Goal: Task Accomplishment & Management: Use online tool/utility

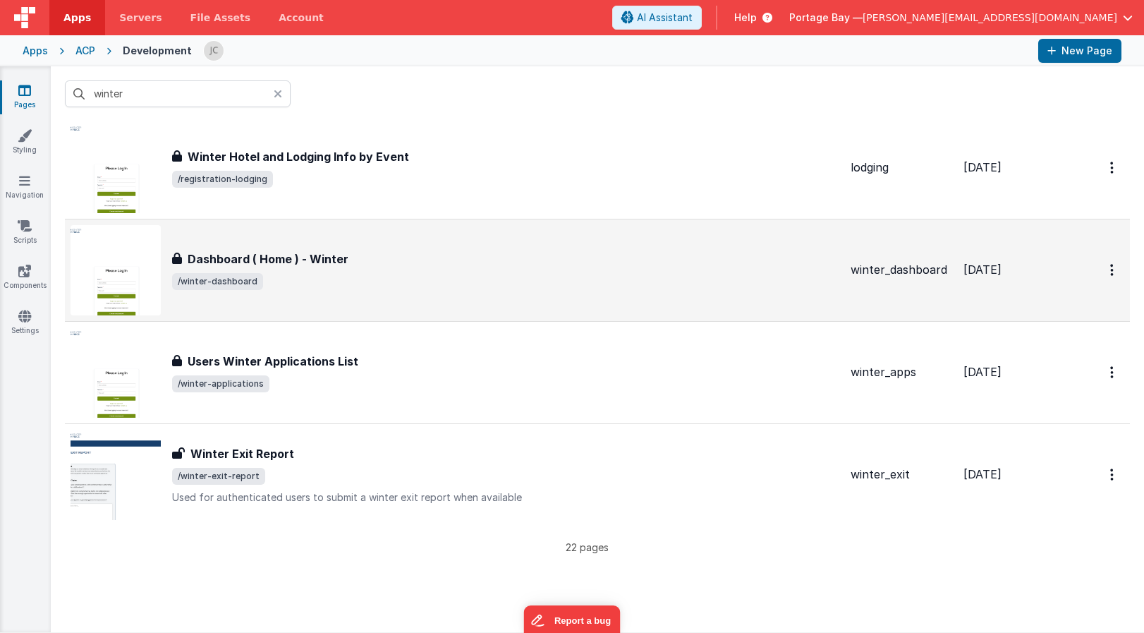
scroll to position [1867, 0]
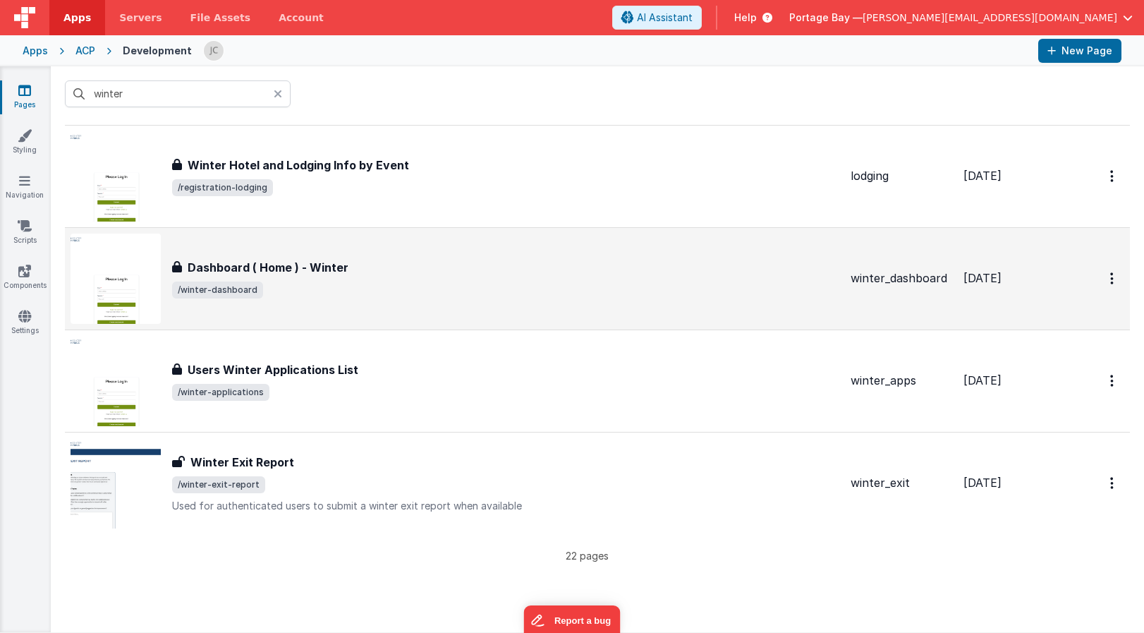
click at [488, 294] on span "/winter-dashboard" at bounding box center [505, 290] width 667 height 17
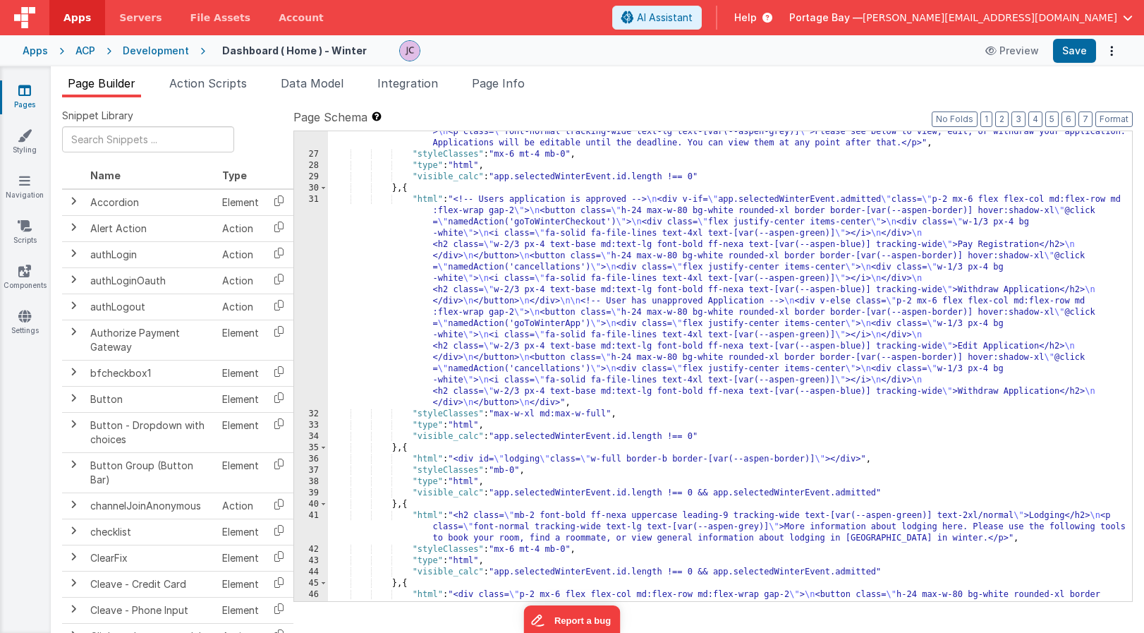
scroll to position [304, 0]
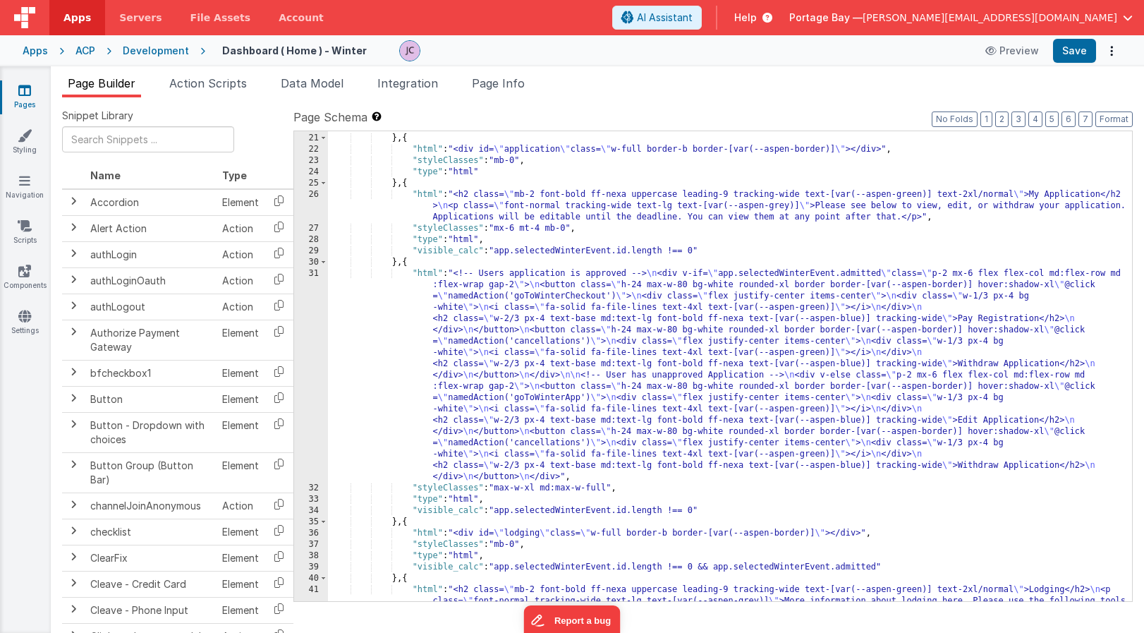
click at [425, 274] on div ""type" : "html" } , { "html" : "<div id= \" application \" class= \" w-full bor…" at bounding box center [730, 378] width 804 height 515
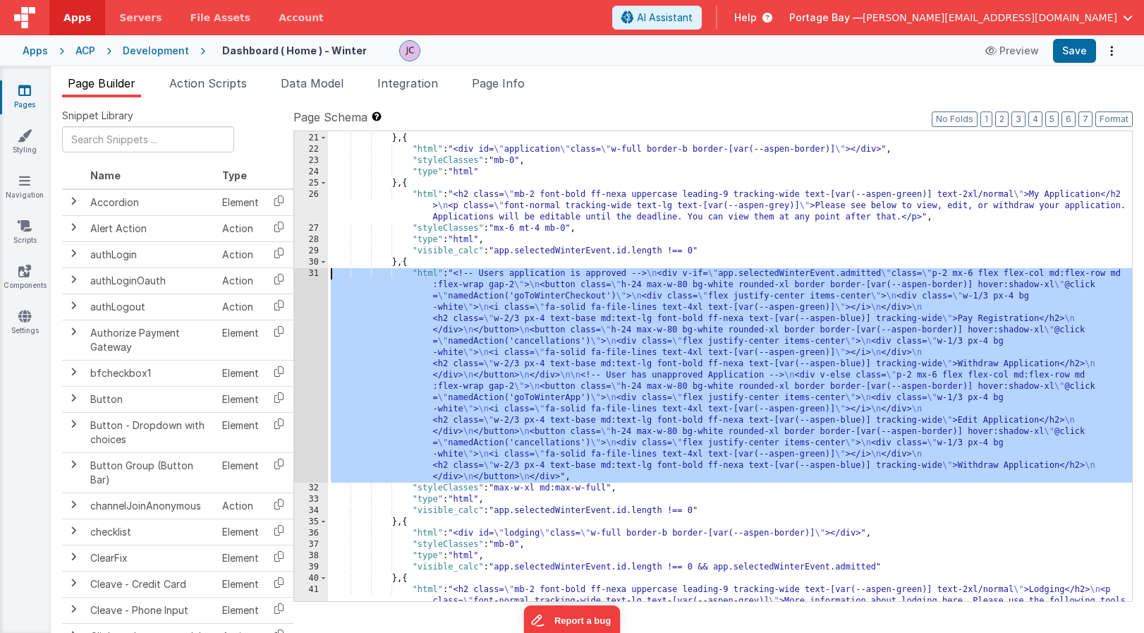
click at [311, 275] on div "31" at bounding box center [311, 375] width 34 height 214
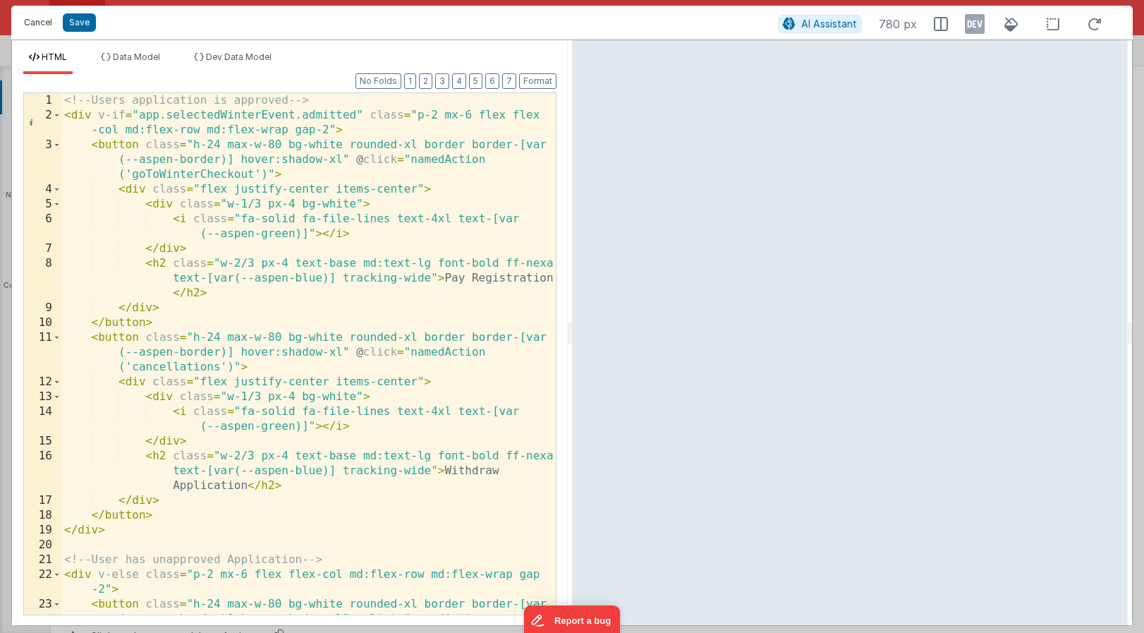
click at [36, 23] on button "Cancel" at bounding box center [38, 23] width 42 height 20
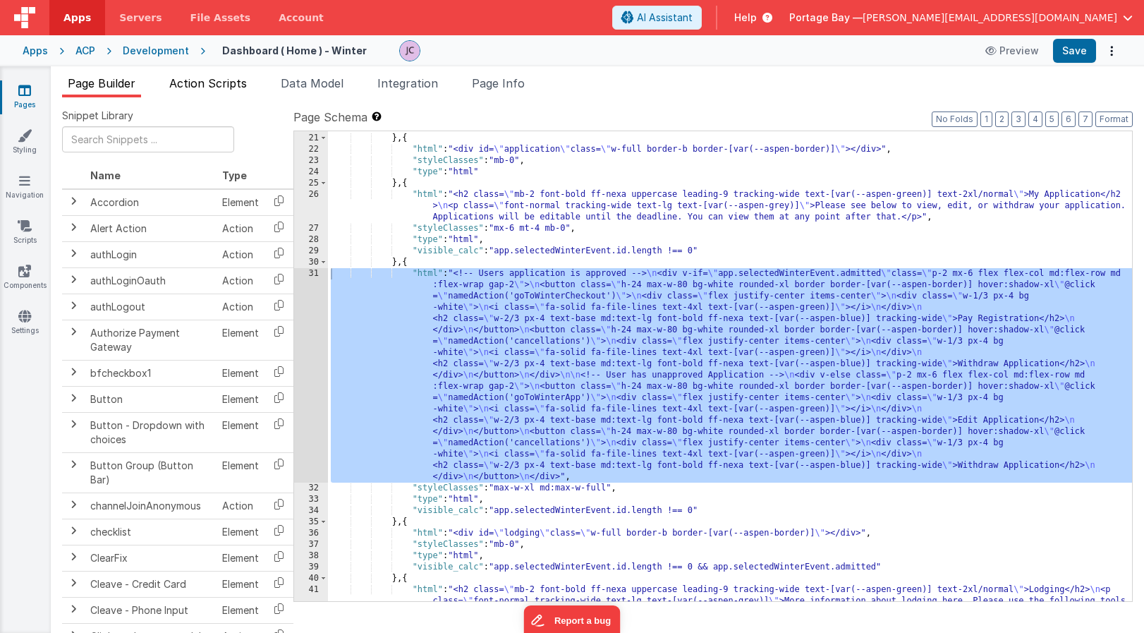
click at [234, 83] on span "Action Scripts" at bounding box center [208, 83] width 78 height 14
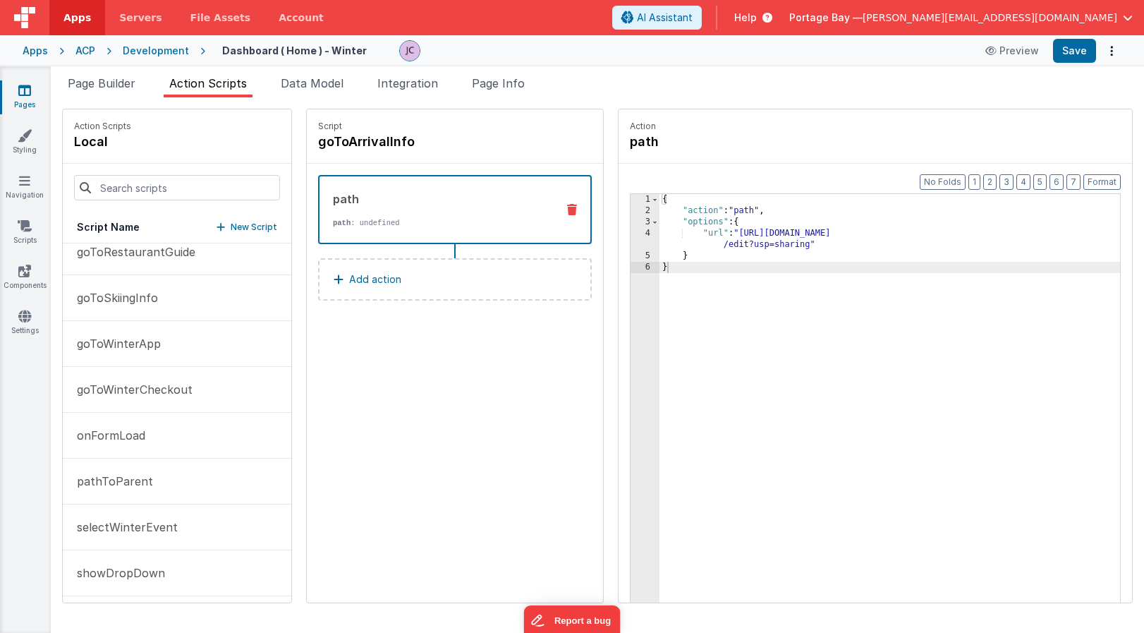
scroll to position [294, 0]
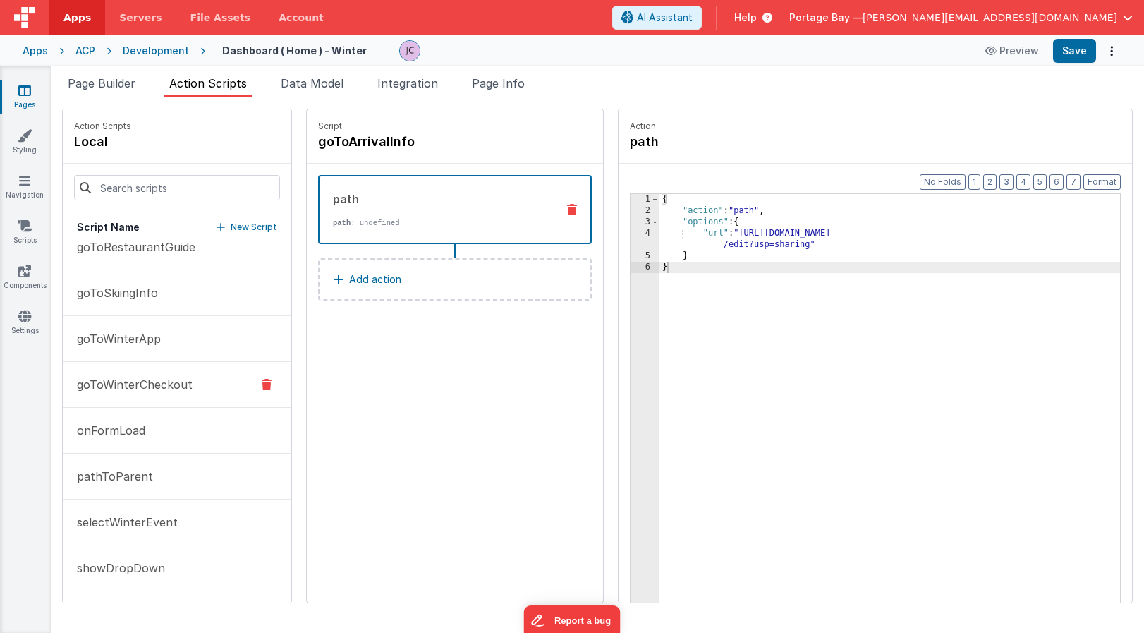
click at [132, 385] on p "goToWinterCheckout" at bounding box center [130, 384] width 124 height 17
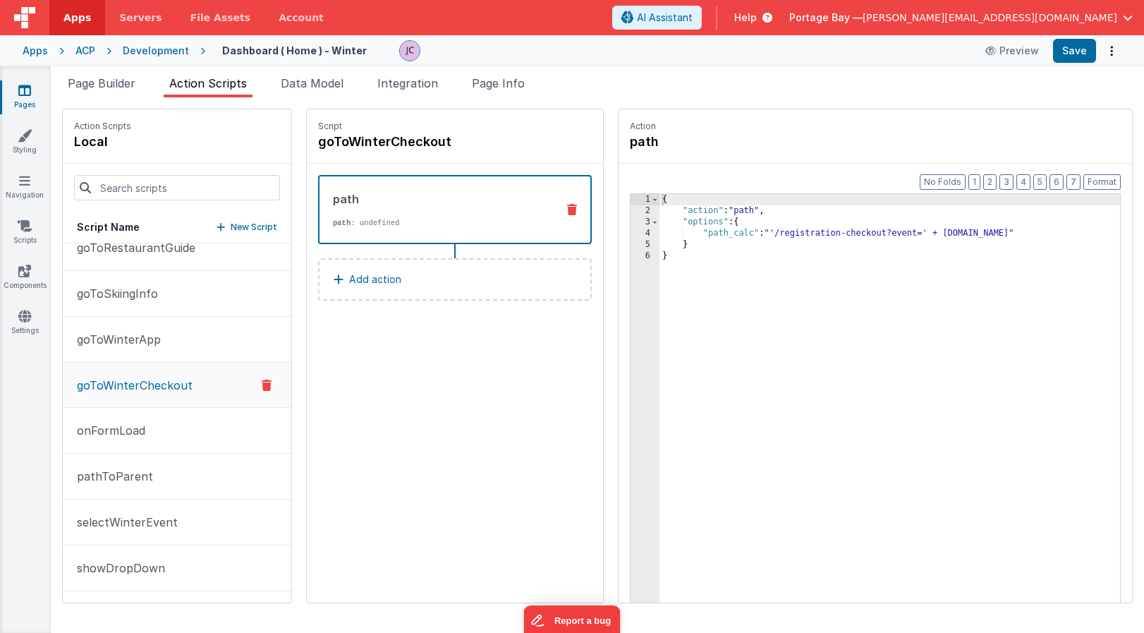
click at [153, 55] on div "Development" at bounding box center [156, 51] width 66 height 14
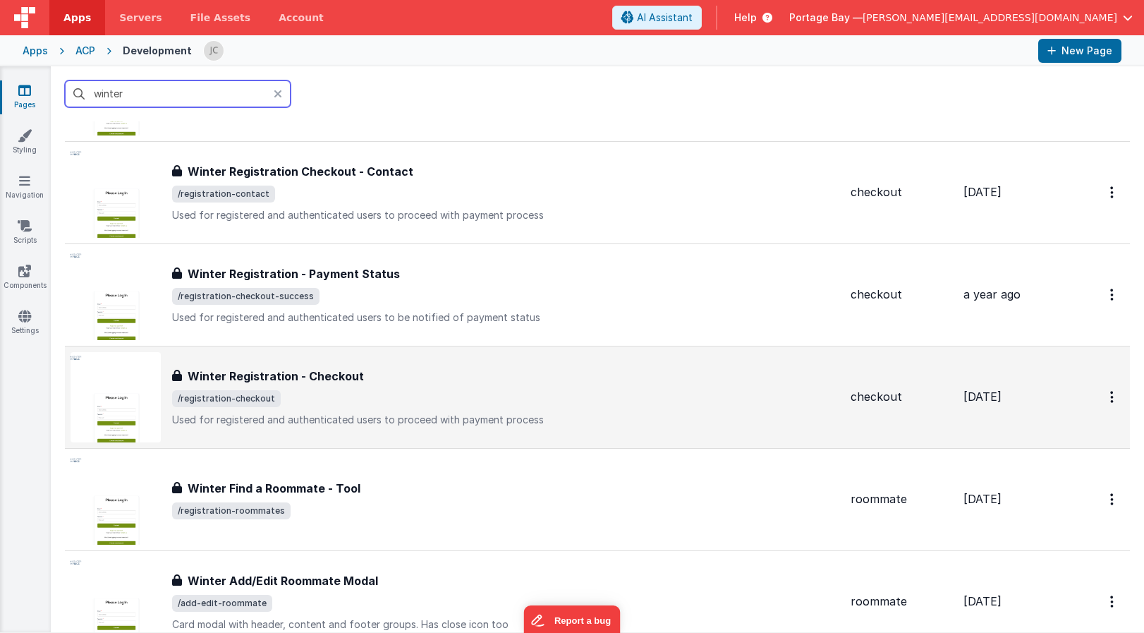
scroll to position [1136, 0]
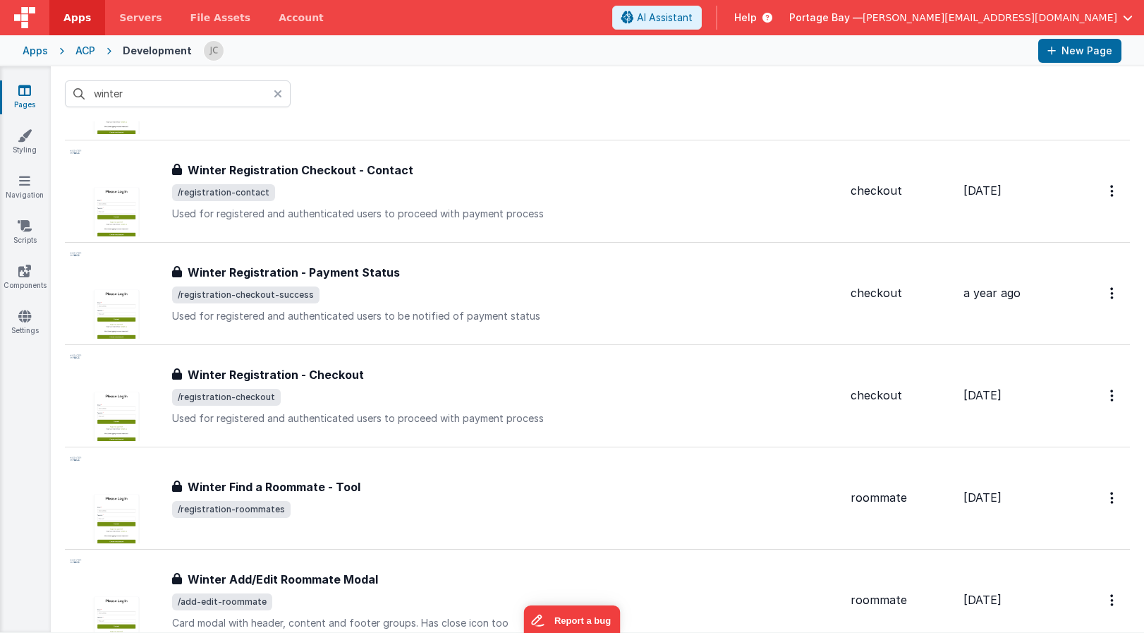
click at [86, 50] on div "ACP" at bounding box center [85, 51] width 20 height 14
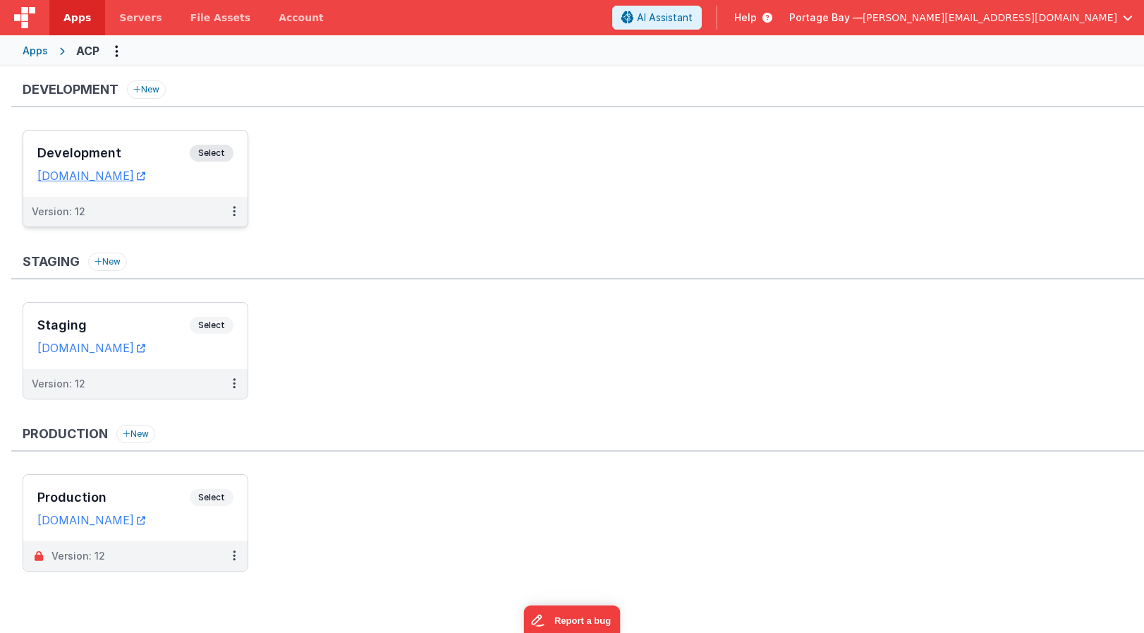
click at [212, 149] on span "Select" at bounding box center [212, 153] width 44 height 17
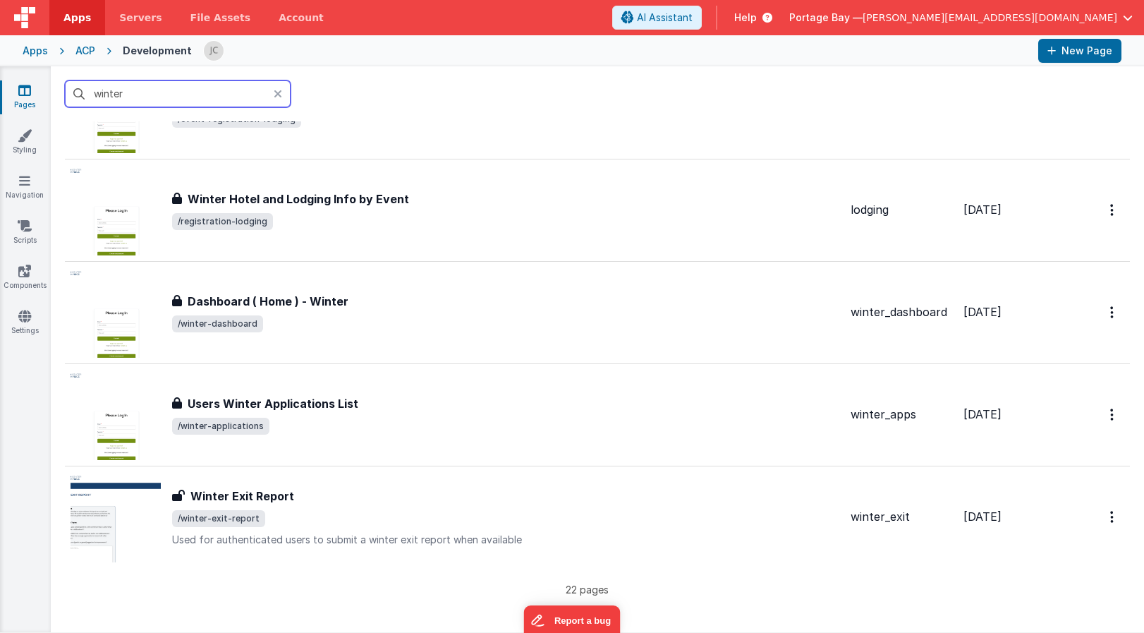
scroll to position [1841, 0]
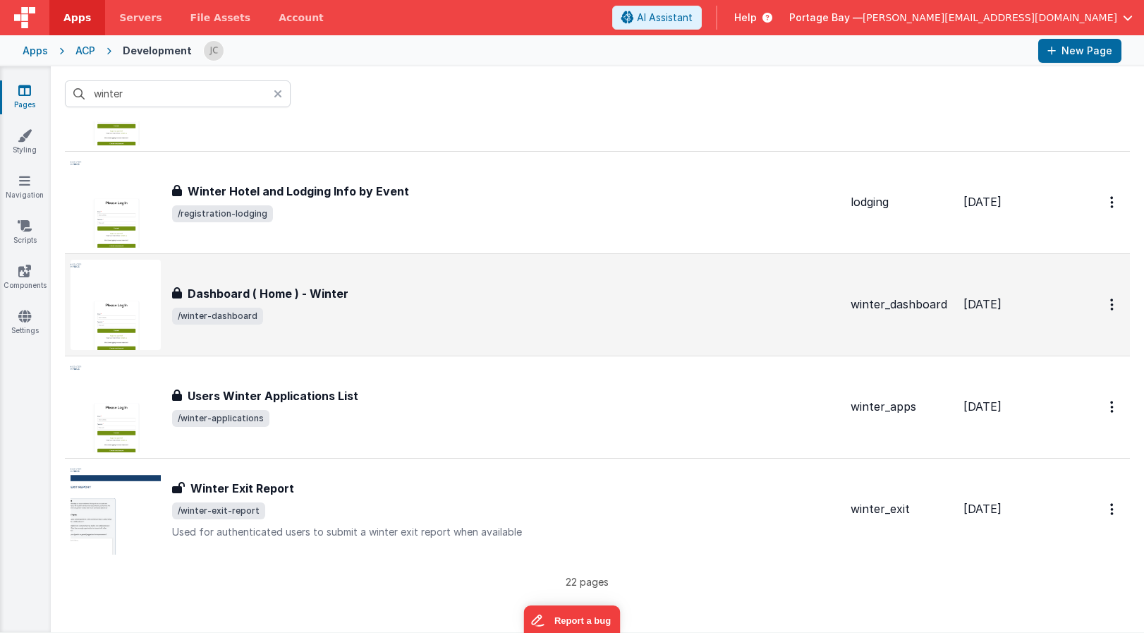
click at [394, 294] on div "Dashboard ( Home ) - Winter" at bounding box center [505, 293] width 667 height 17
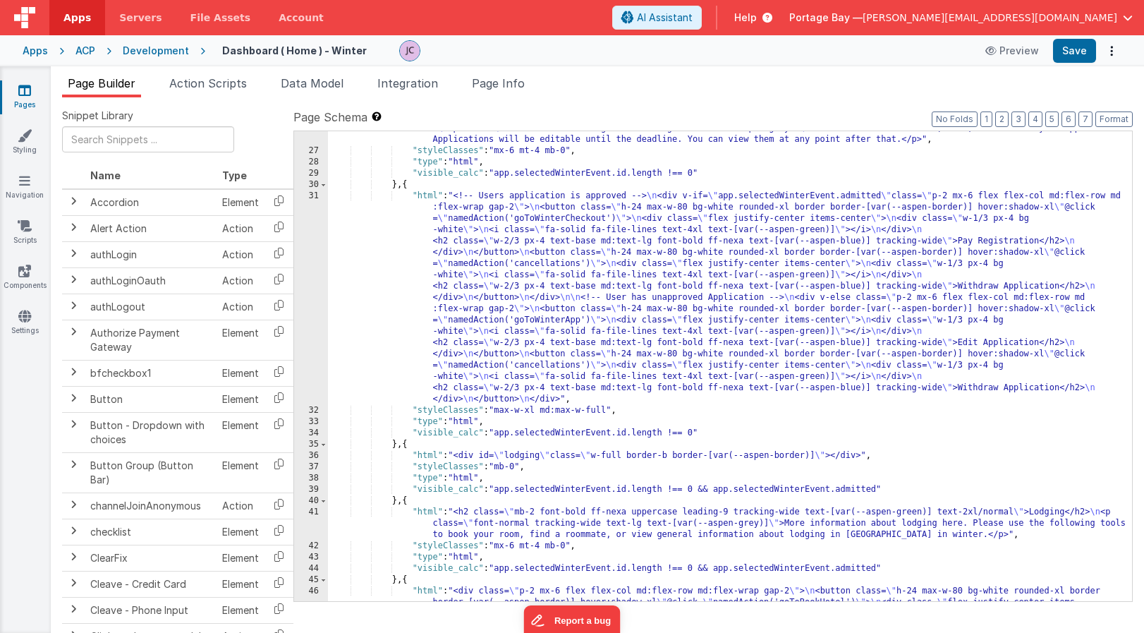
scroll to position [381, 0]
click at [425, 195] on div ""html" : "<h2 class= \" mb-2 font-bold ff-nexa uppercase leading-9 tracking-wid…" at bounding box center [730, 436] width 804 height 651
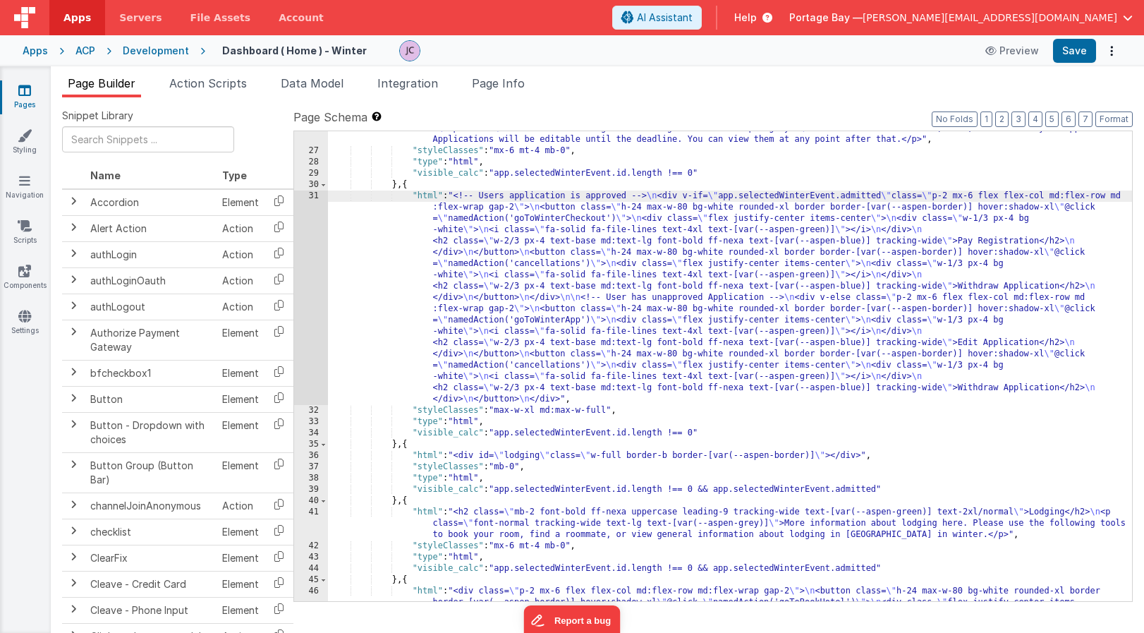
click at [318, 197] on div "31" at bounding box center [311, 298] width 34 height 214
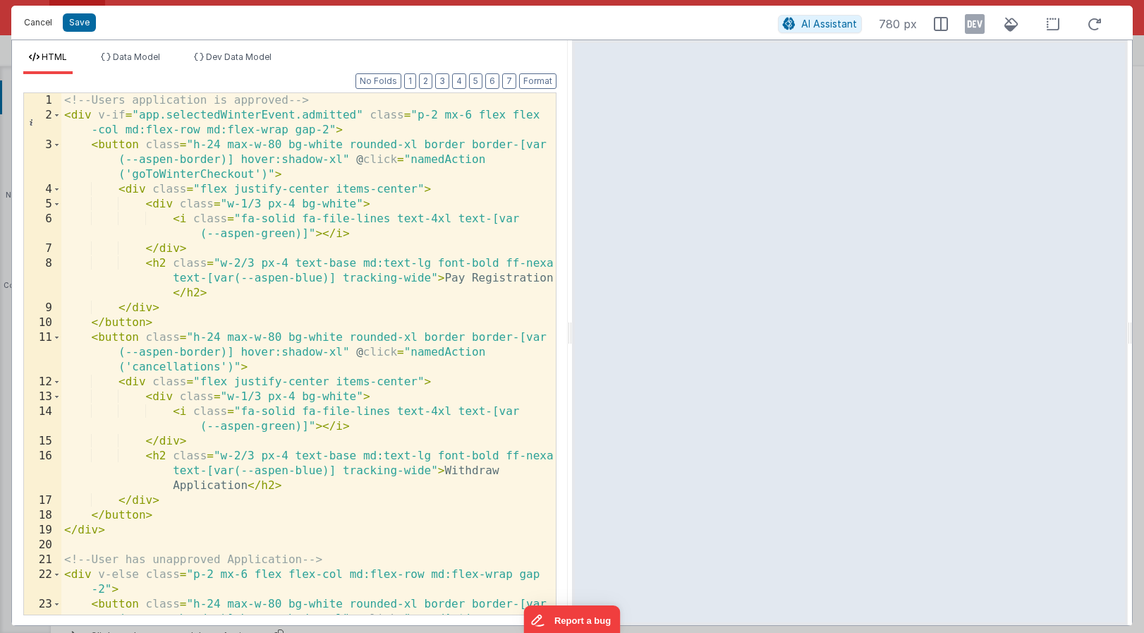
click at [41, 18] on button "Cancel" at bounding box center [38, 23] width 42 height 20
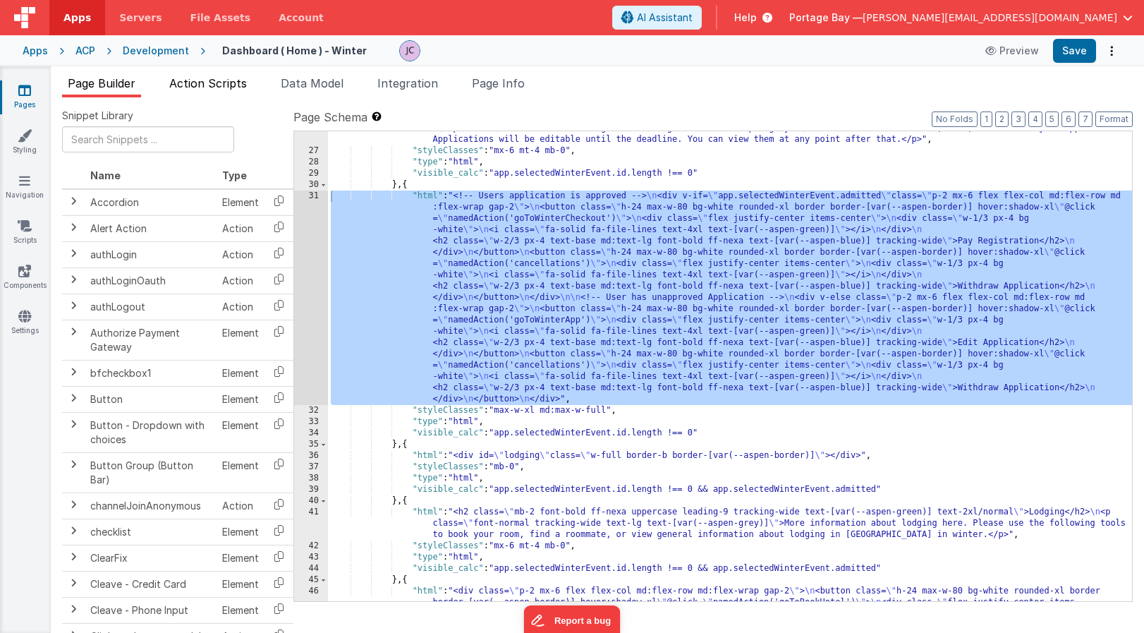
click at [198, 81] on span "Action Scripts" at bounding box center [208, 83] width 78 height 14
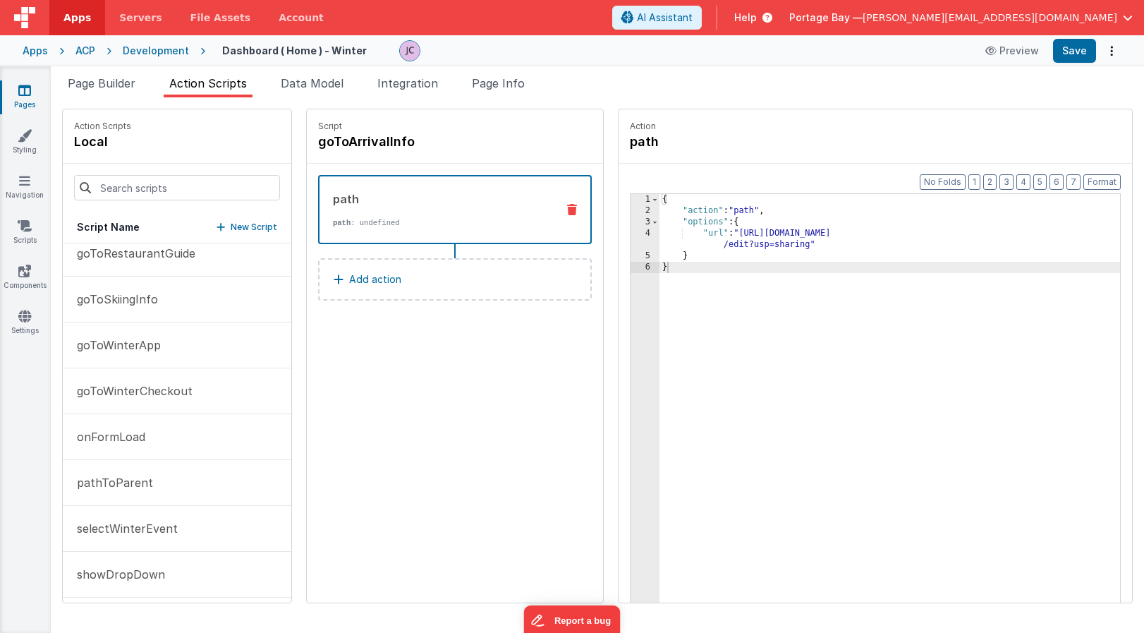
scroll to position [294, 0]
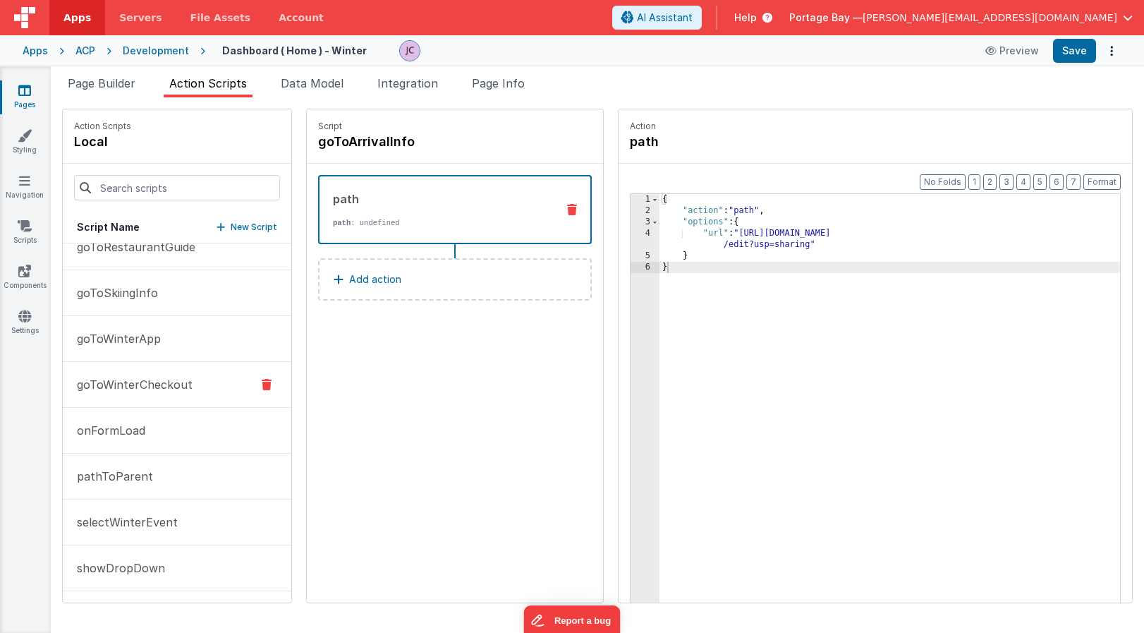
click at [123, 389] on p "goToWinterCheckout" at bounding box center [130, 384] width 124 height 17
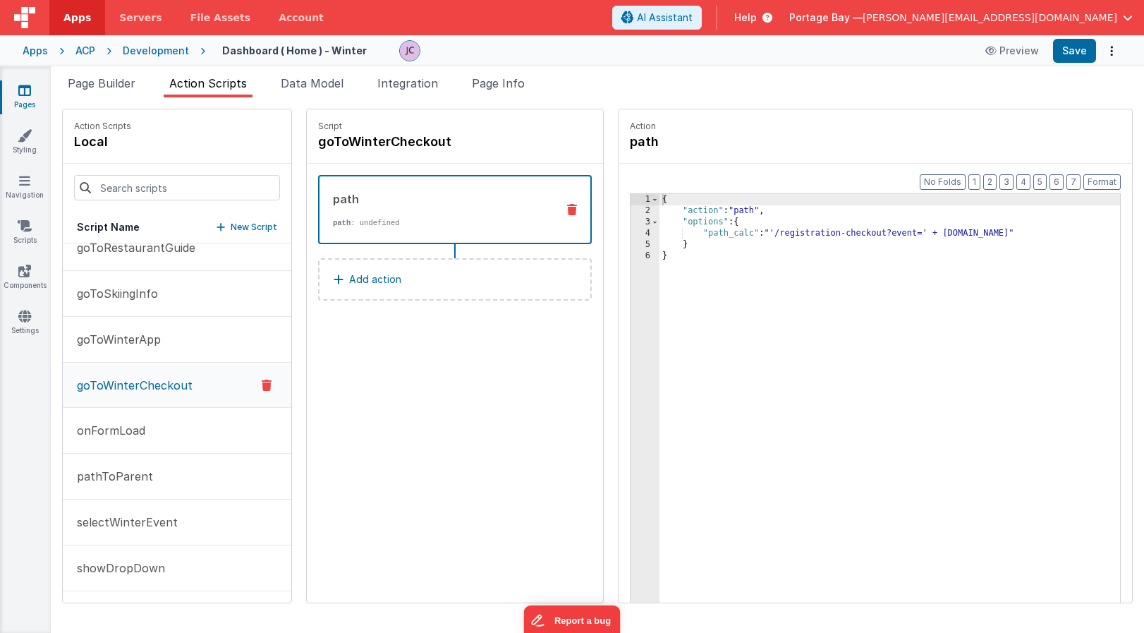
click at [828, 238] on div "{ "action" : "path" , "options" : { "path_calc" : "'/registration-checkout?even…" at bounding box center [908, 431] width 497 height 475
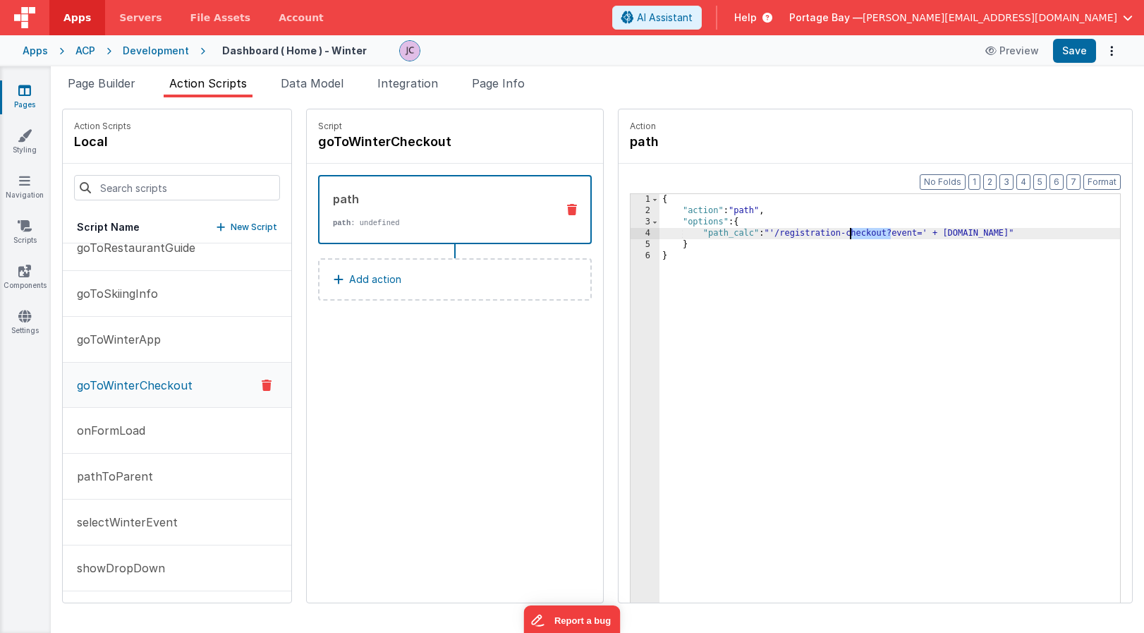
drag, startPoint x: 852, startPoint y: 230, endPoint x: 814, endPoint y: 234, distance: 39.0
click at [814, 234] on div "{ "action" : "path" , "options" : { "path_calc" : "'/registration-checkout?even…" at bounding box center [908, 431] width 497 height 475
click at [1070, 51] on button "Save" at bounding box center [1074, 51] width 43 height 24
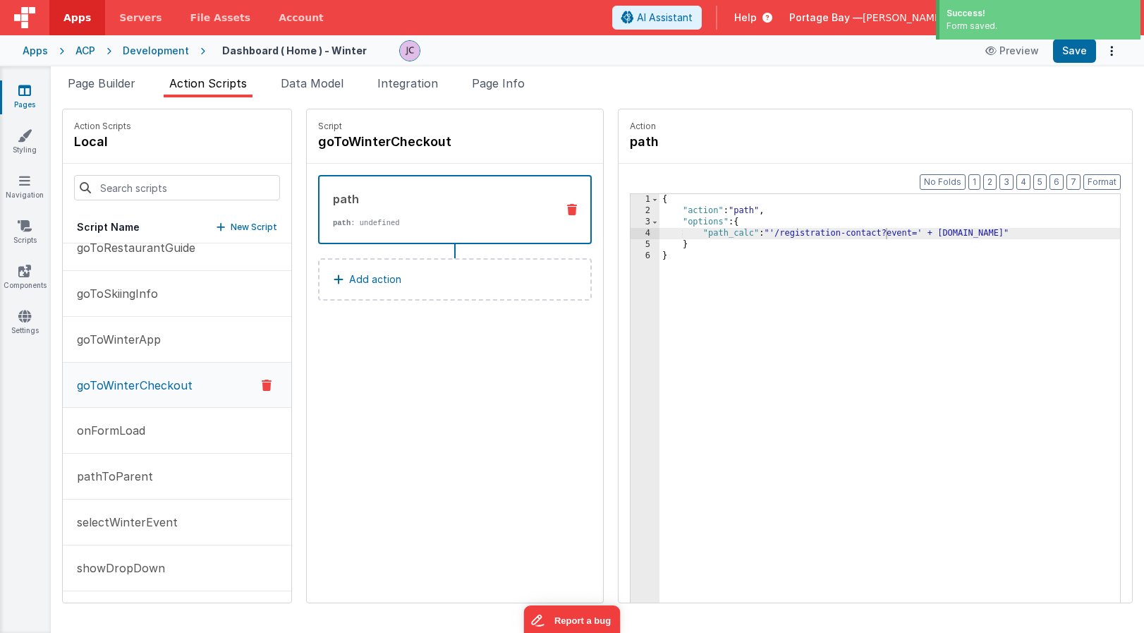
click at [142, 45] on div "Development" at bounding box center [156, 51] width 66 height 14
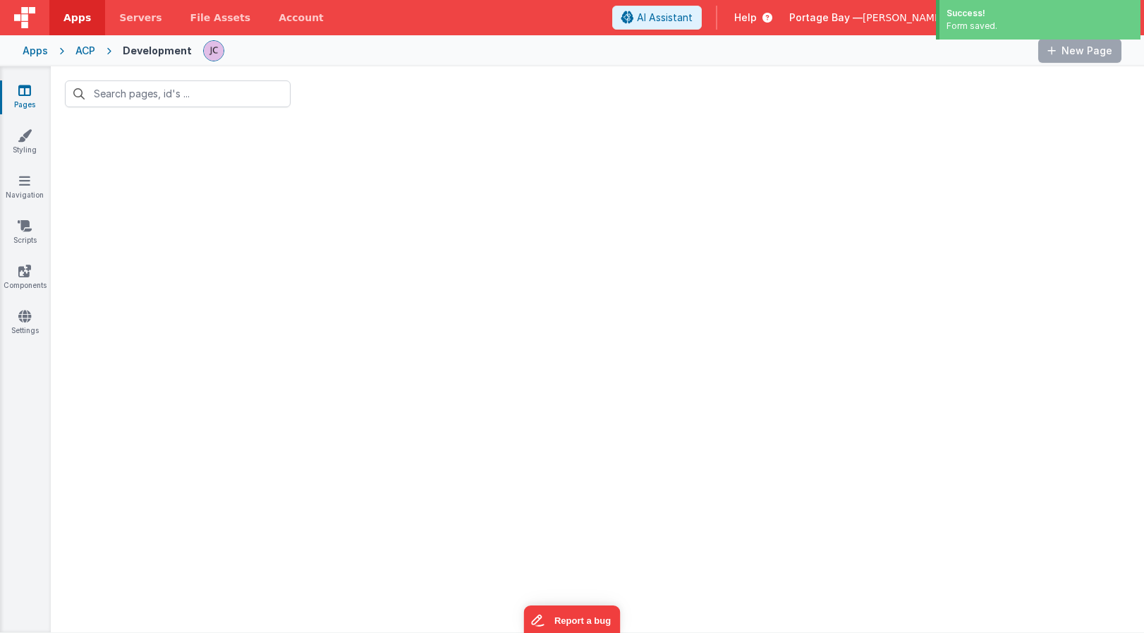
type input "winter"
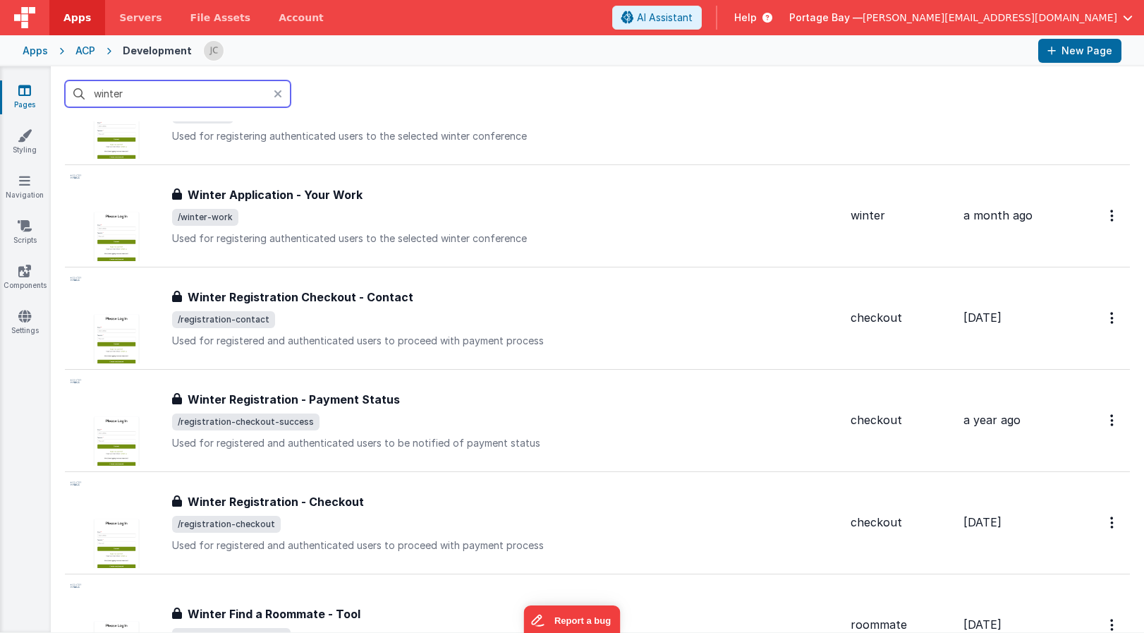
scroll to position [1053, 0]
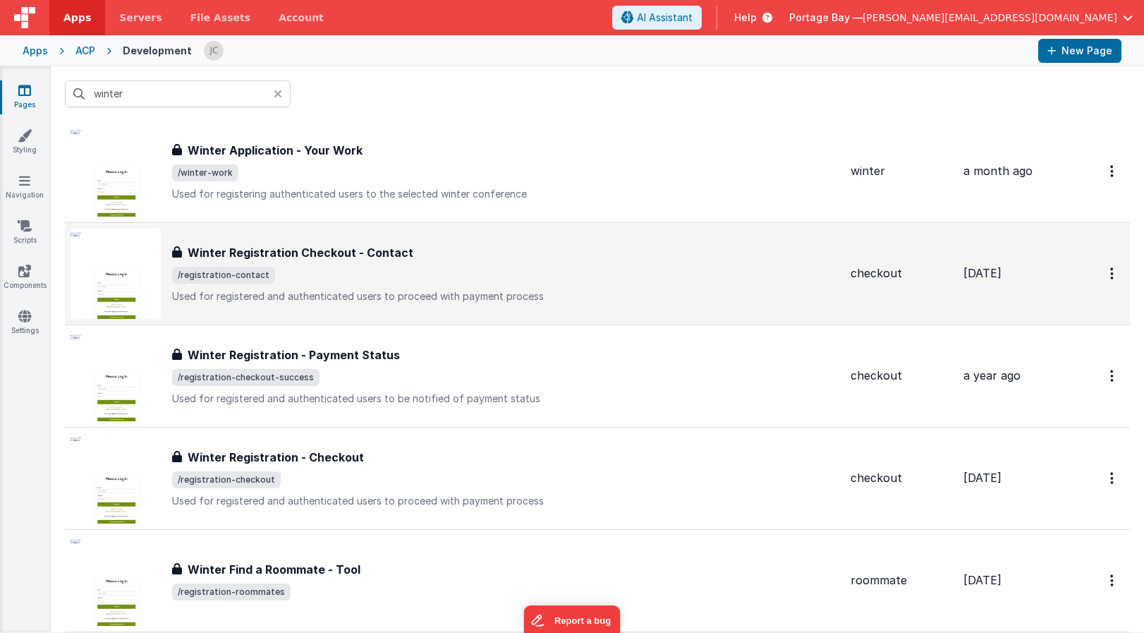
click at [480, 267] on span "/registration-contact" at bounding box center [505, 275] width 667 height 17
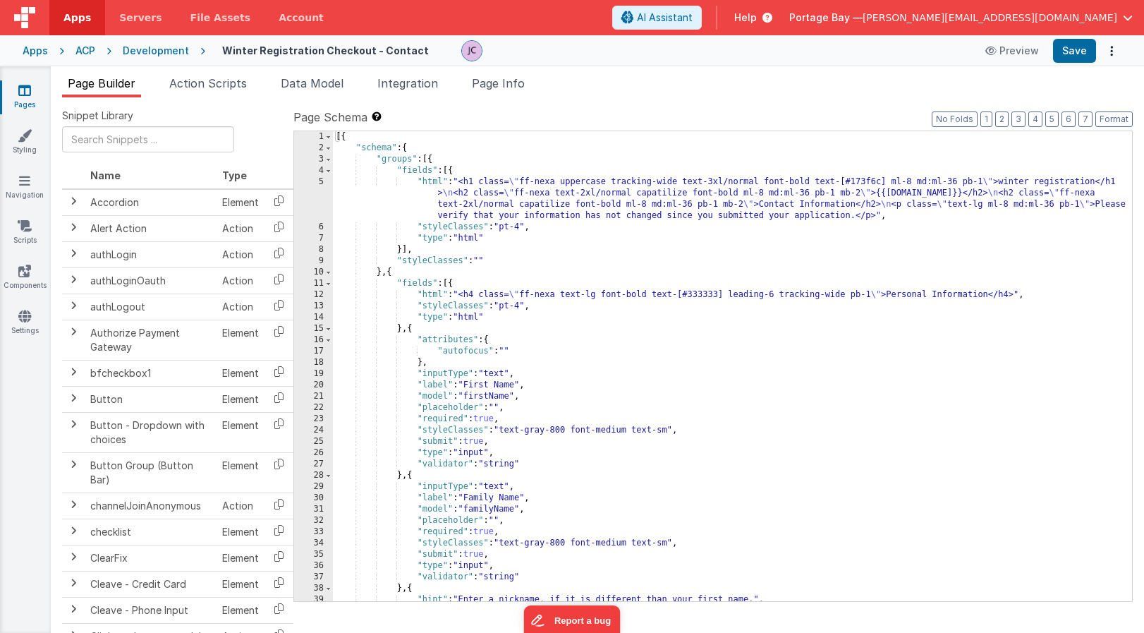
click at [427, 181] on div "[{ "schema" : { "groups" : [{ "fields" : [{ "html" : "<h1 class= \" ff-nexa upp…" at bounding box center [732, 377] width 799 height 492
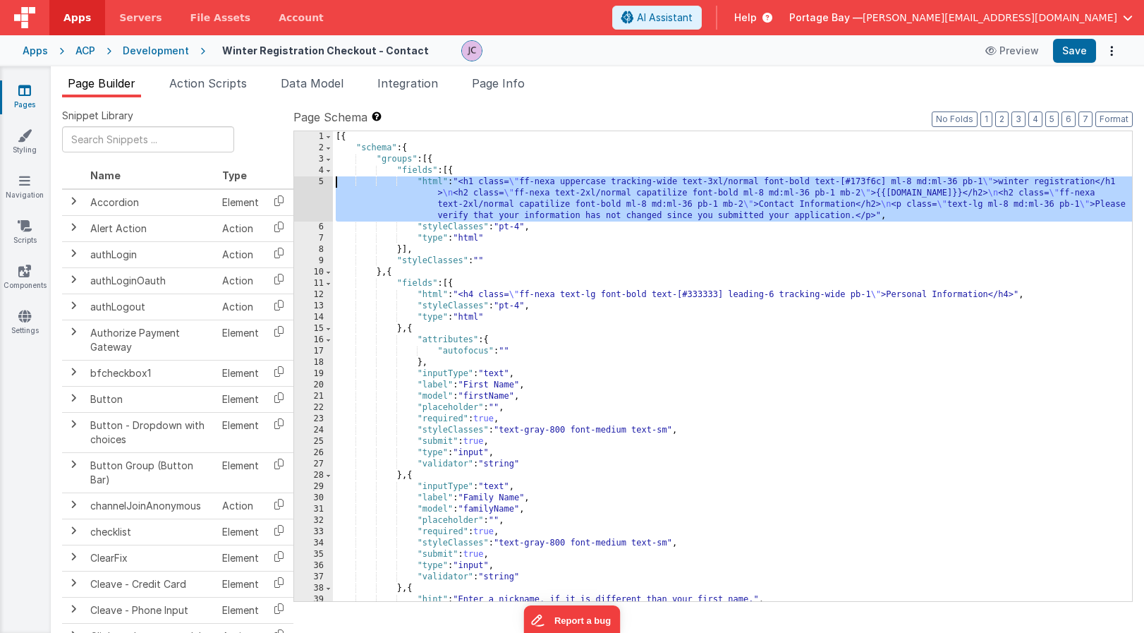
click at [318, 181] on div "5" at bounding box center [313, 198] width 39 height 45
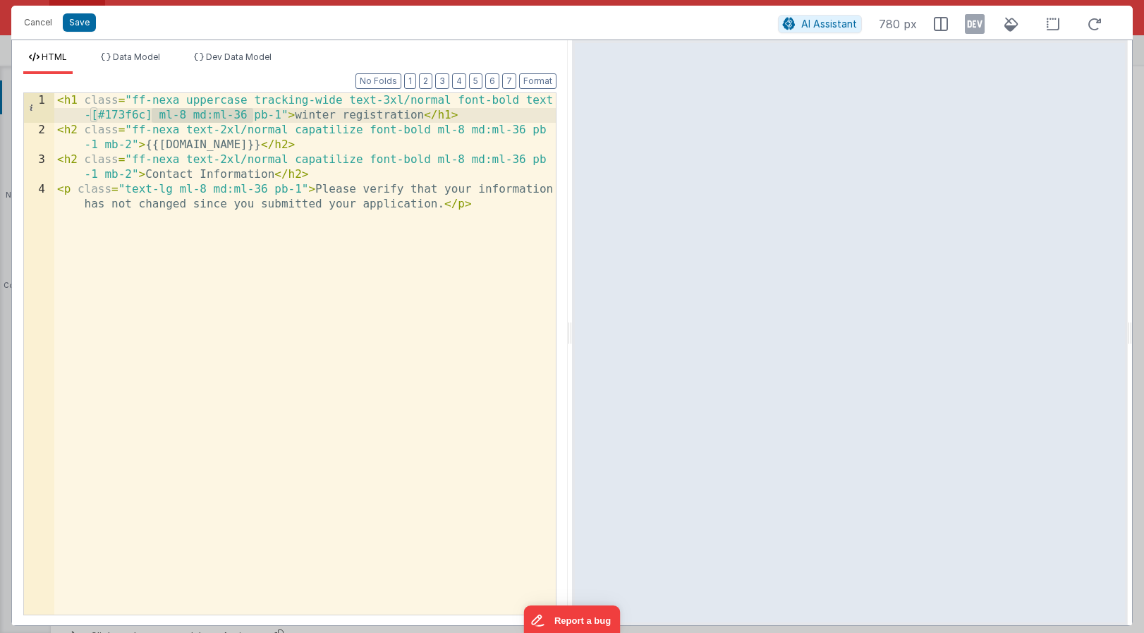
drag, startPoint x: 253, startPoint y: 114, endPoint x: 152, endPoint y: 116, distance: 100.2
click at [152, 116] on div "< h1 class = "ff-nexa uppercase tracking-wide text-3xl/normal font-bold text -[…" at bounding box center [305, 383] width 502 height 581
drag, startPoint x: 531, startPoint y: 128, endPoint x: 430, endPoint y: 130, distance: 100.9
click at [430, 130] on div "< h1 class = "ff-nexa uppercase tracking-wide text-3xl/normal font-bold text -[…" at bounding box center [305, 383] width 502 height 581
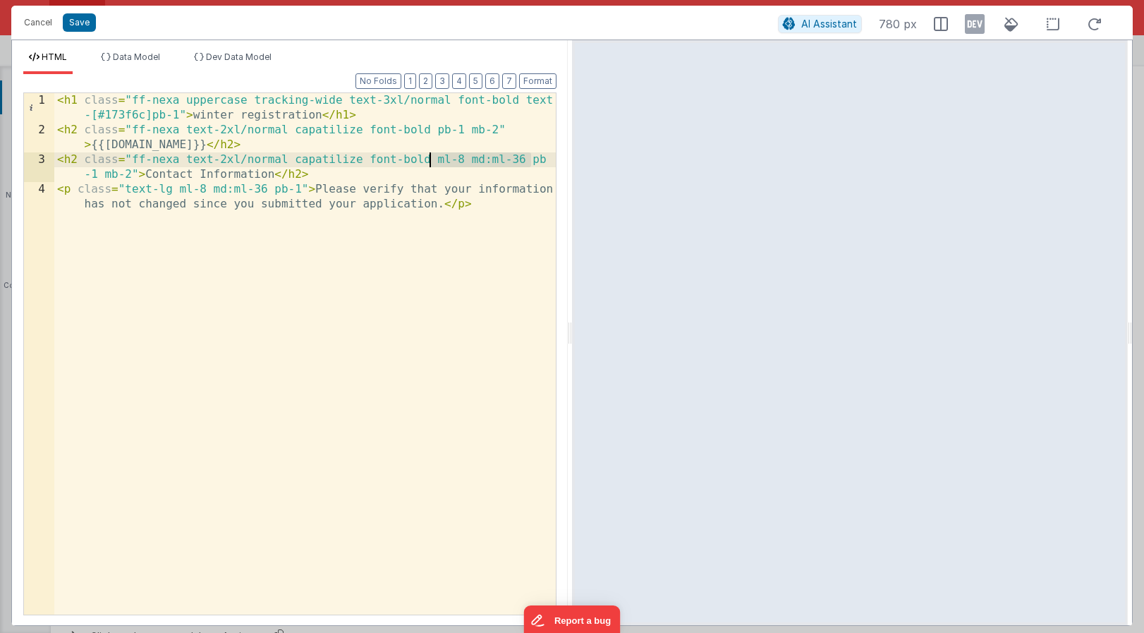
drag, startPoint x: 530, startPoint y: 157, endPoint x: 432, endPoint y: 158, distance: 98.1
click at [432, 158] on div "< h1 class = "ff-nexa uppercase tracking-wide text-3xl/normal font-bold text -[…" at bounding box center [305, 383] width 502 height 581
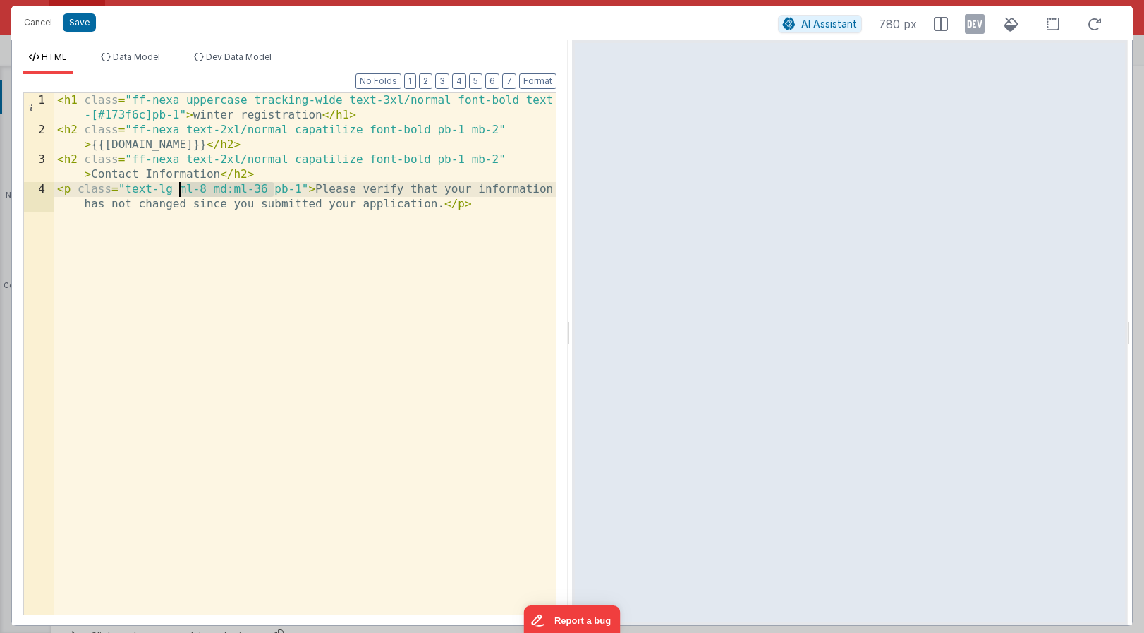
drag, startPoint x: 274, startPoint y: 189, endPoint x: 178, endPoint y: 187, distance: 96.0
click at [178, 187] on div "< h1 class = "ff-nexa uppercase tracking-wide text-3xl/normal font-bold text -[…" at bounding box center [305, 383] width 502 height 581
drag, startPoint x: 543, startPoint y: 79, endPoint x: 356, endPoint y: 54, distance: 188.0
click at [543, 79] on button "Format" at bounding box center [537, 81] width 37 height 16
click at [78, 24] on button "Save" at bounding box center [79, 22] width 33 height 18
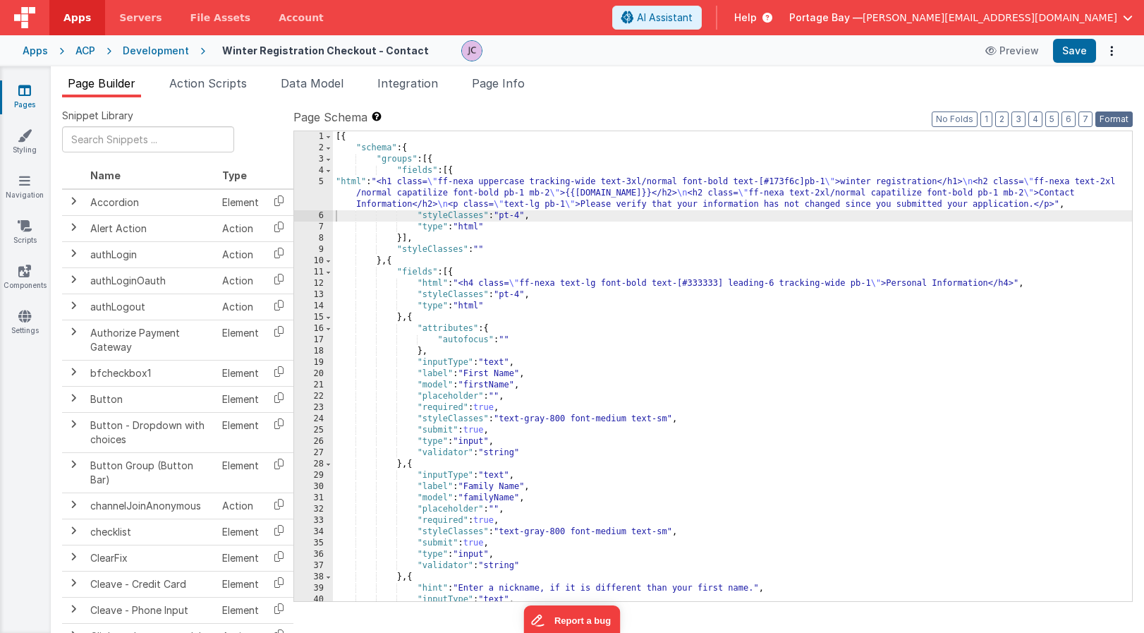
click at [1113, 121] on button "Format" at bounding box center [1114, 119] width 37 height 16
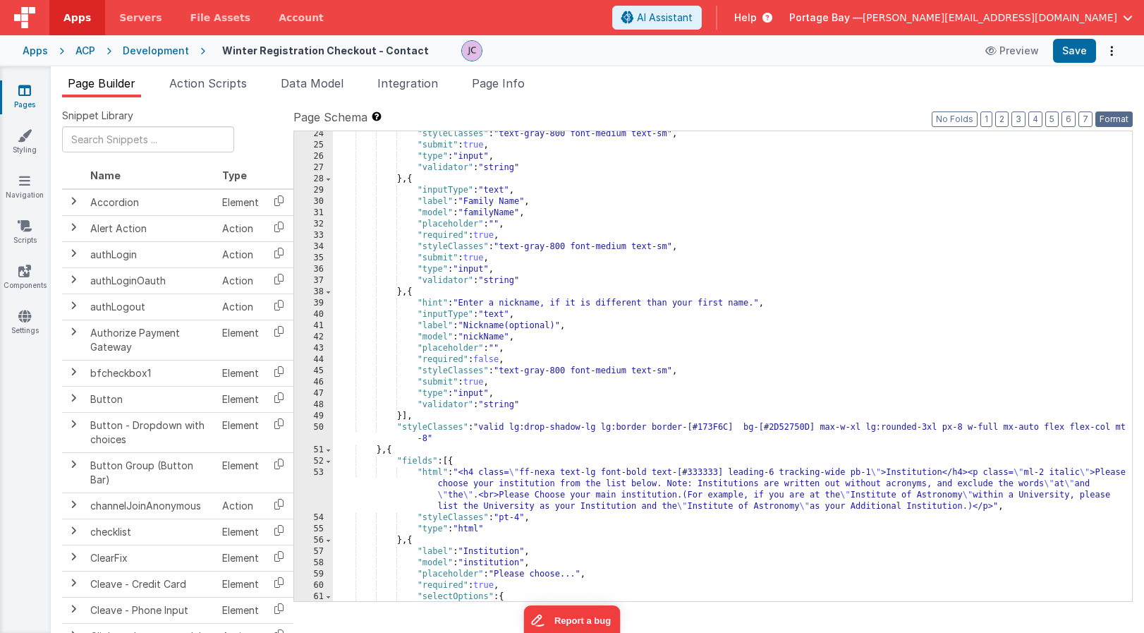
scroll to position [313, 0]
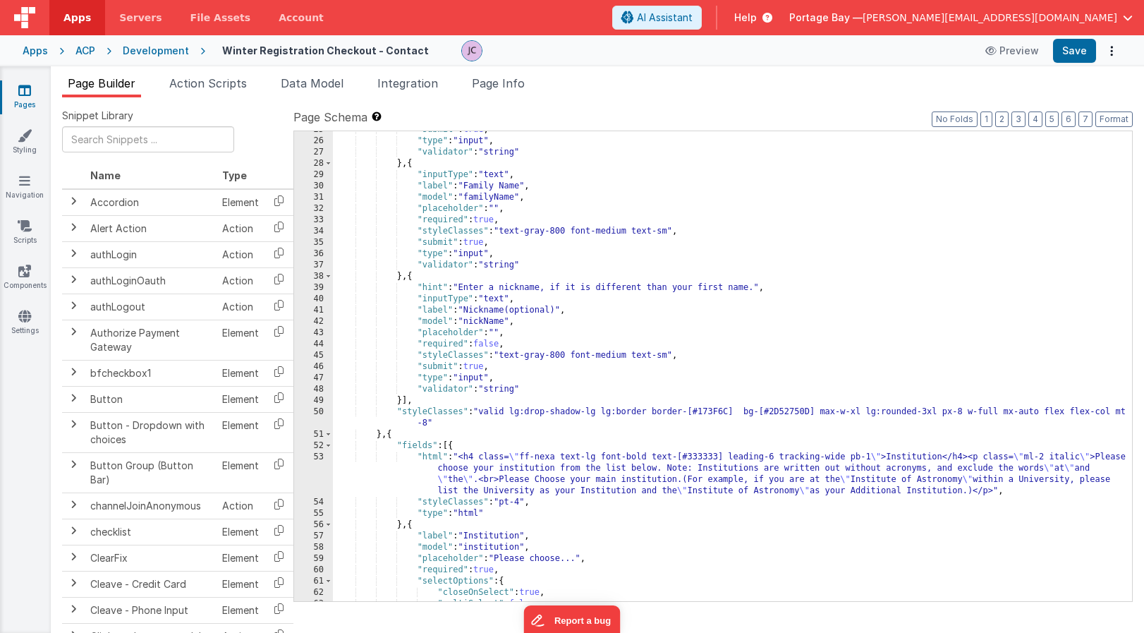
click at [1047, 411] on div ""submit" : true , "type" : "input" , "validator" : "string" } , { "inputType" :…" at bounding box center [732, 370] width 799 height 492
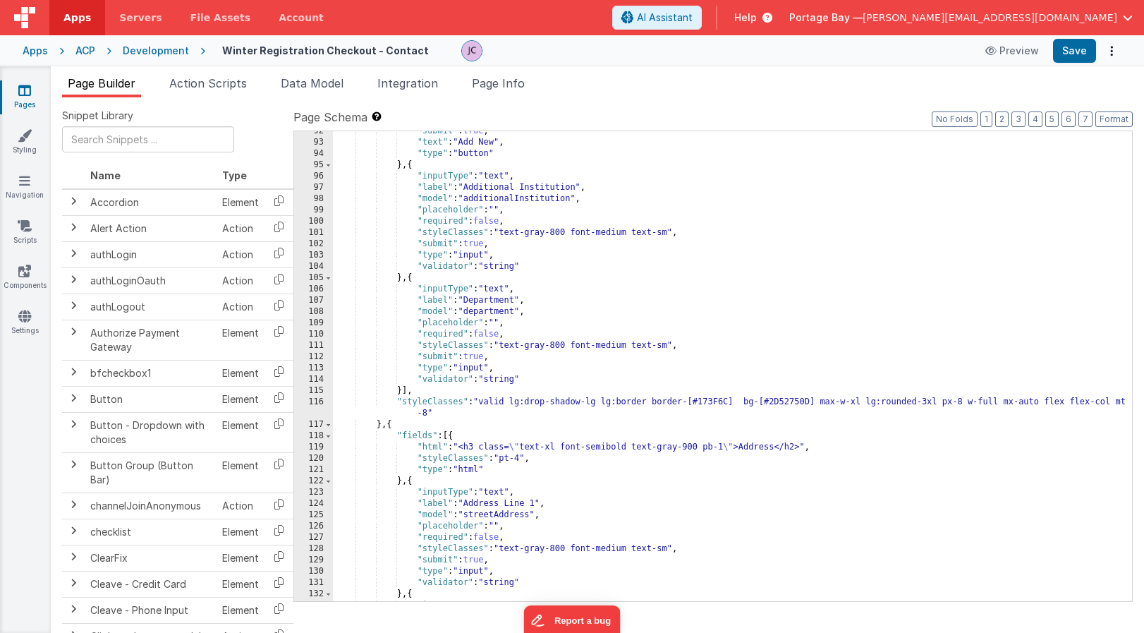
scroll to position [1108, 0]
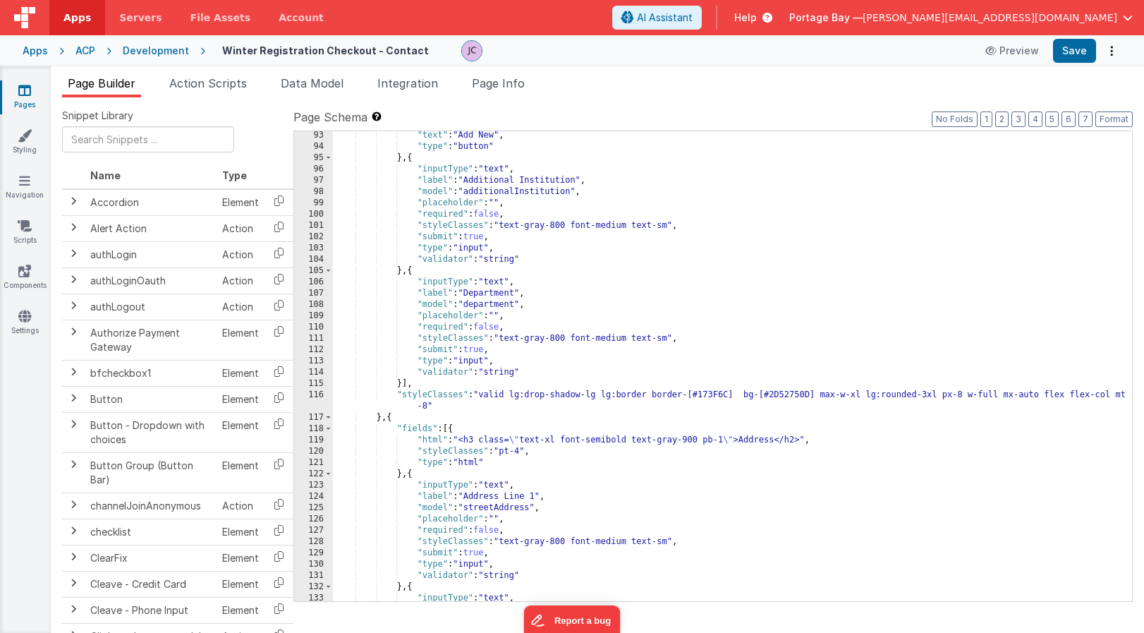
click at [1049, 394] on div ""text" : "Add New" , "type" : "button" } , { "inputType" : "text" , "label" : "…" at bounding box center [732, 376] width 799 height 492
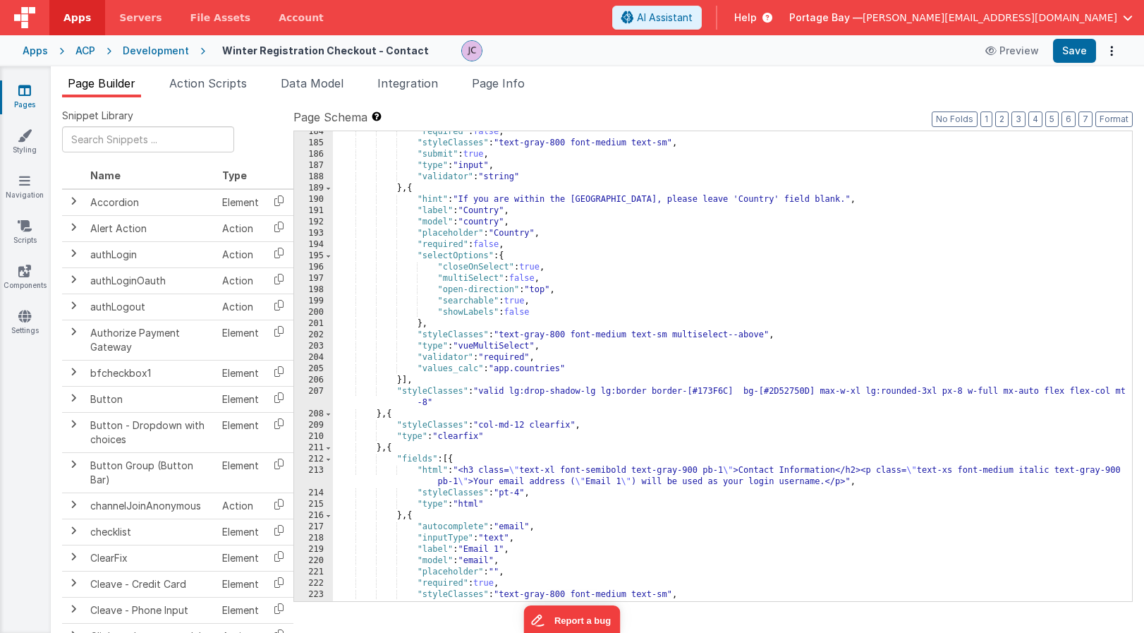
scroll to position [2182, 0]
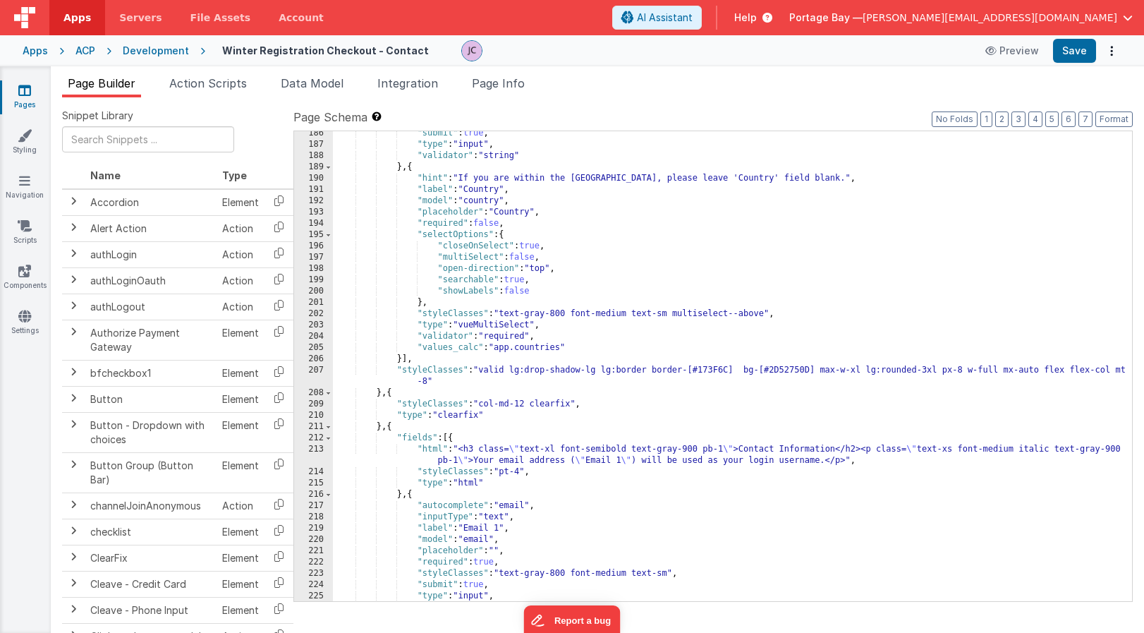
click at [1048, 370] on div ""submit" : true , "type" : "input" , "validator" : "string" } , { "hint" : "If …" at bounding box center [732, 374] width 799 height 492
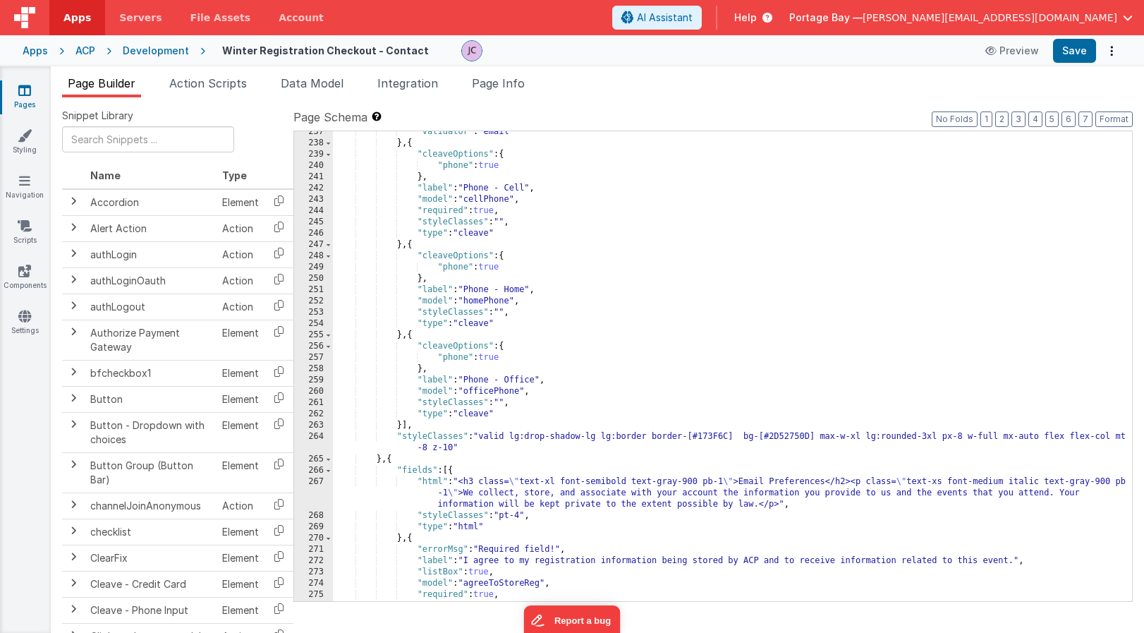
scroll to position [2774, 0]
click at [1046, 430] on div ""validator" : "email" } , { "cleaveOptions" : { "phone" : true } , "label" : "P…" at bounding box center [732, 369] width 799 height 492
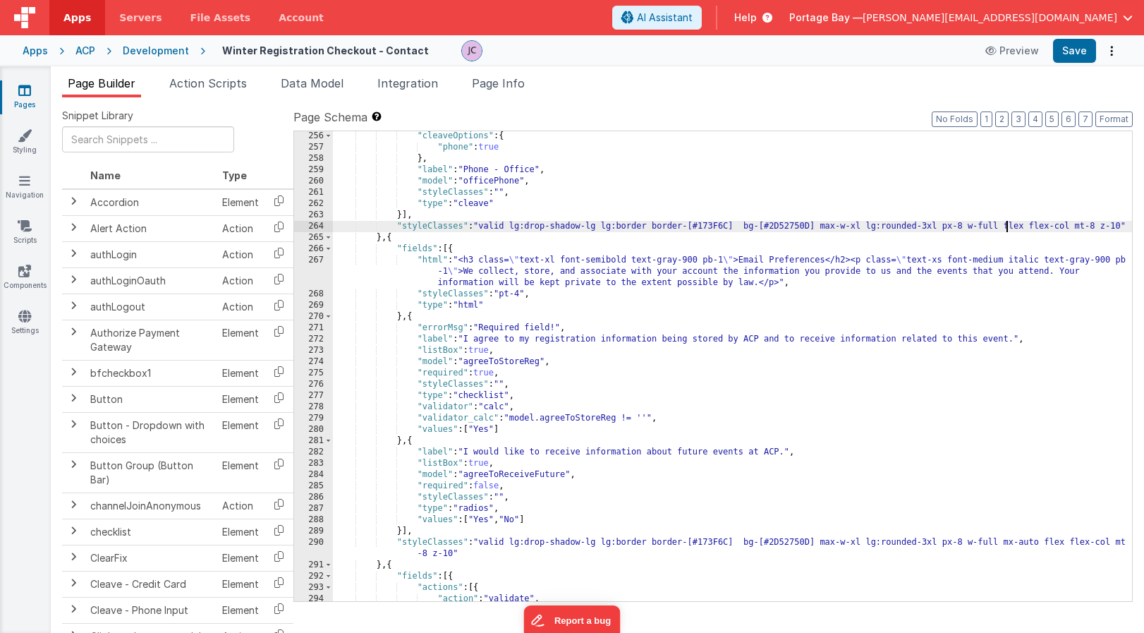
scroll to position [3056, 0]
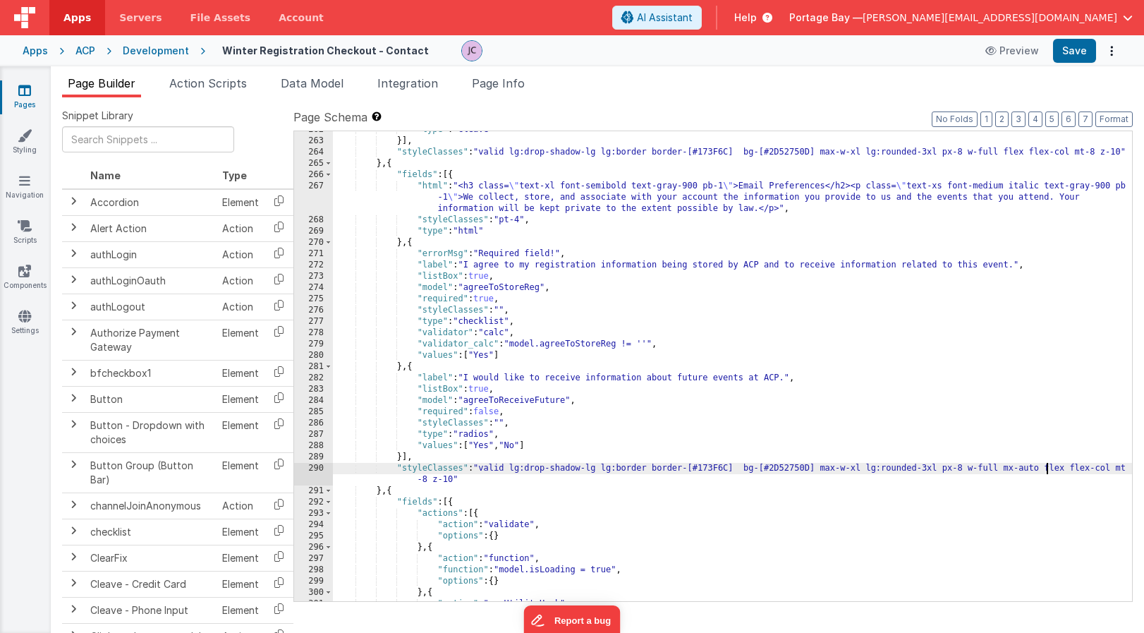
click at [1048, 466] on div ""type" : "cleave" }] , "styleClasses" : "valid lg:drop-shadow-lg lg:border bord…" at bounding box center [732, 370] width 799 height 492
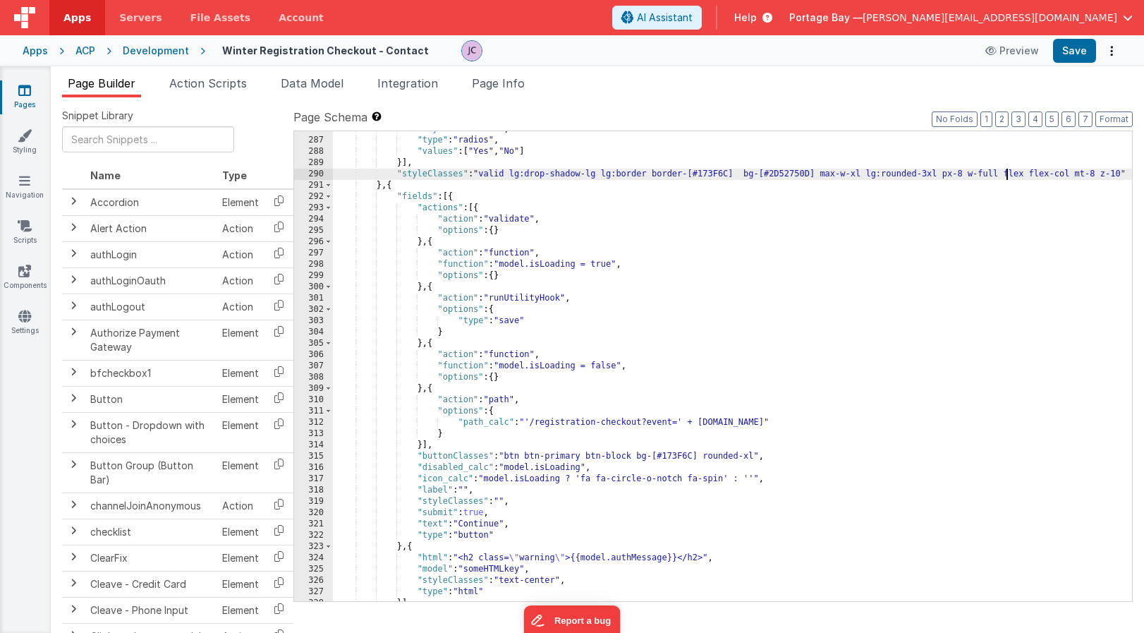
scroll to position [3402, 0]
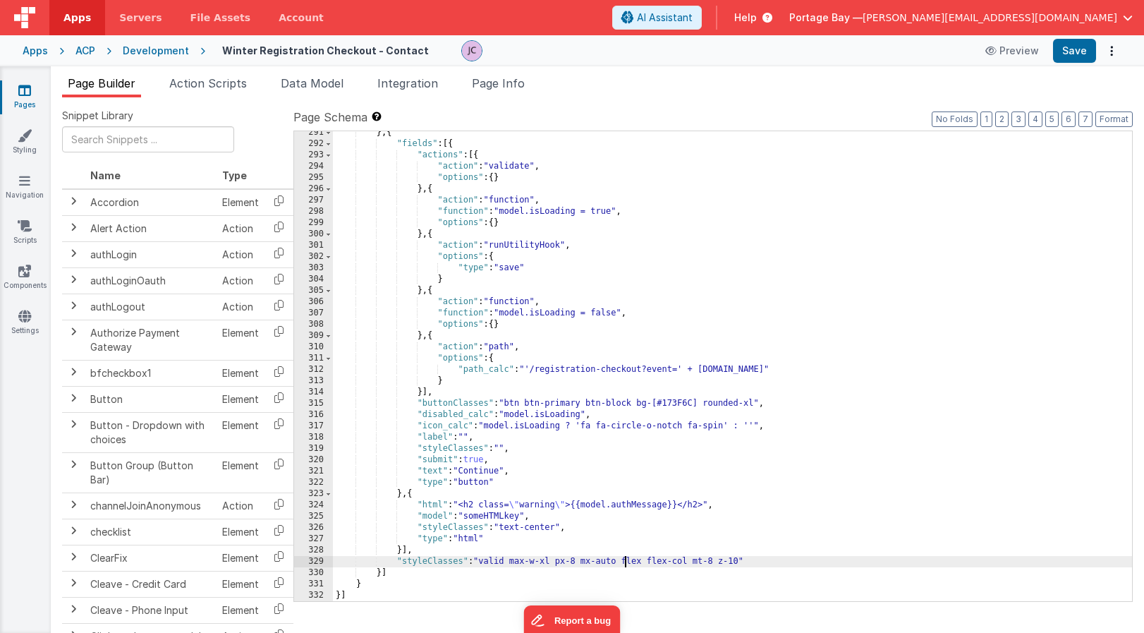
drag, startPoint x: 626, startPoint y: 560, endPoint x: 626, endPoint y: 579, distance: 18.3
click at [626, 560] on div "} , { "fields" : [{ "actions" : [{ "action" : "validate" , "options" : { } } , …" at bounding box center [732, 373] width 799 height 492
click at [1074, 49] on button "Save" at bounding box center [1074, 51] width 43 height 24
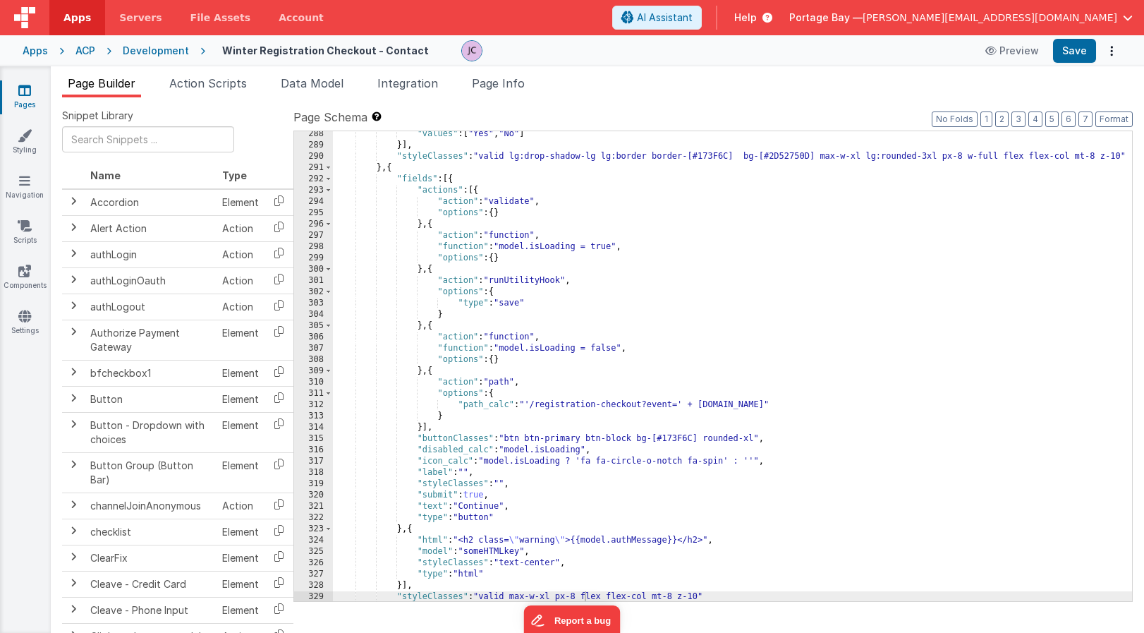
scroll to position [3368, 0]
click at [150, 53] on div "Development" at bounding box center [156, 51] width 66 height 14
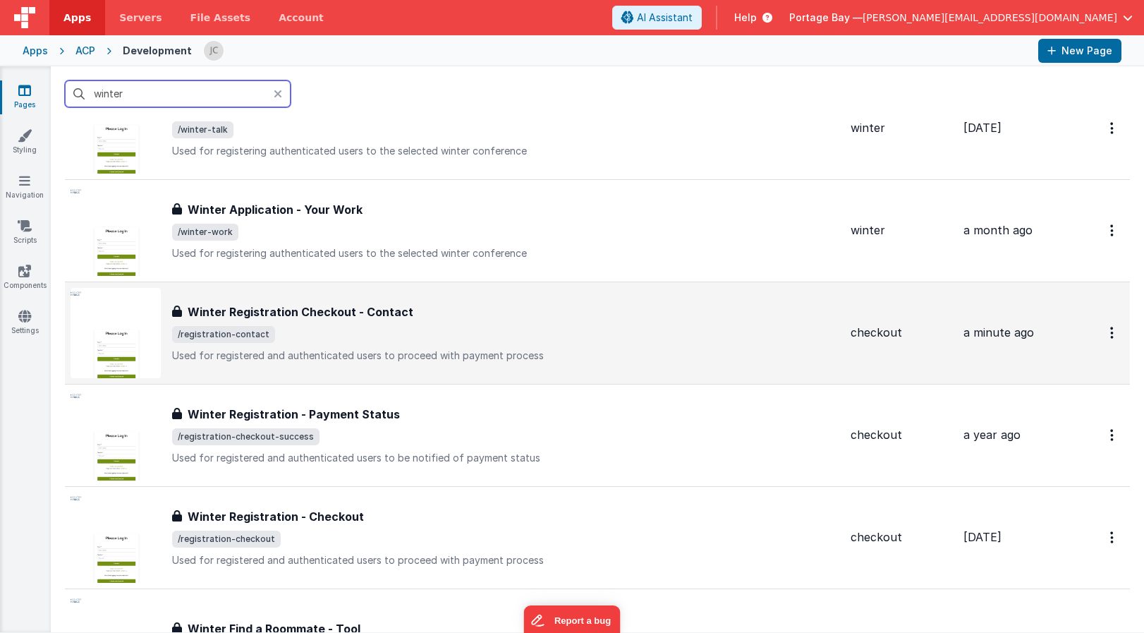
scroll to position [993, 0]
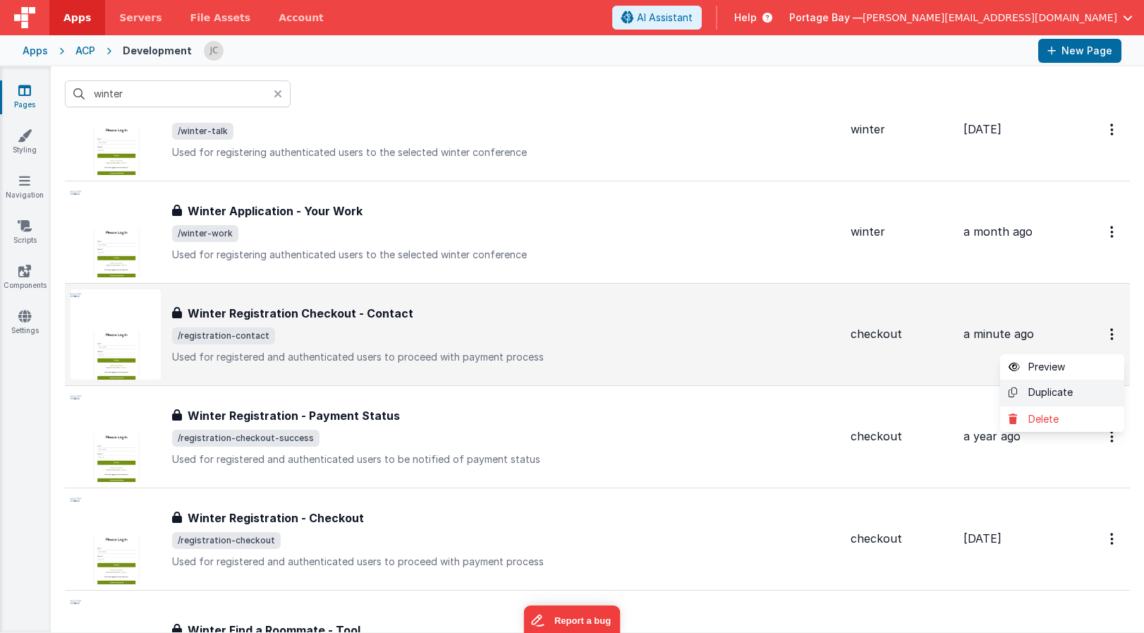
click at [1041, 394] on link "Duplicate" at bounding box center [1062, 393] width 124 height 27
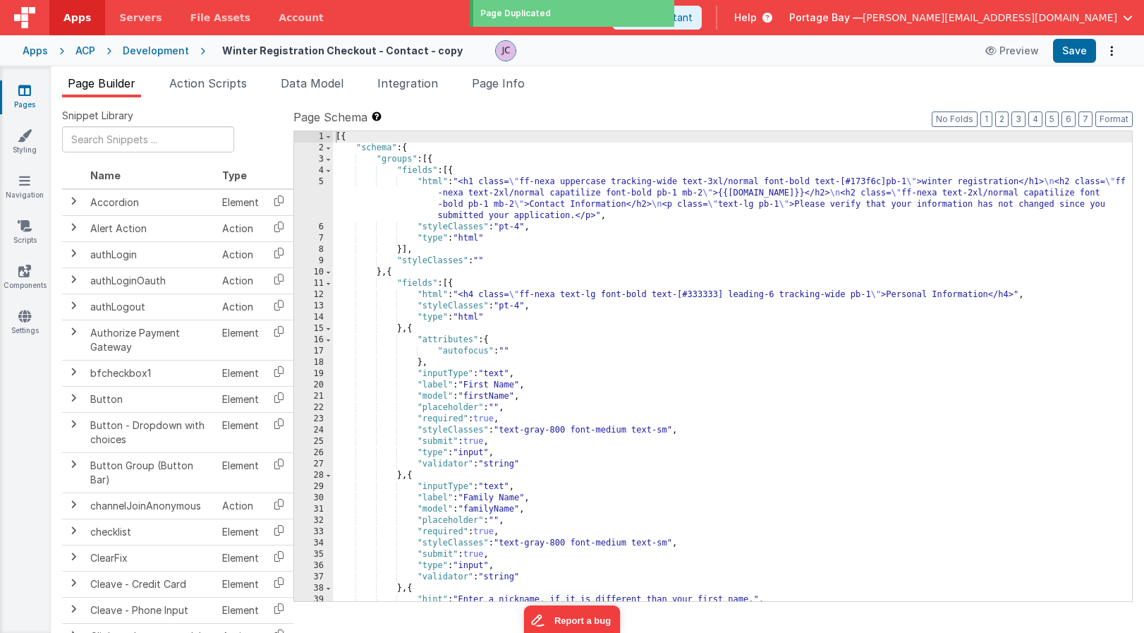
click at [146, 50] on div "Development" at bounding box center [156, 51] width 66 height 14
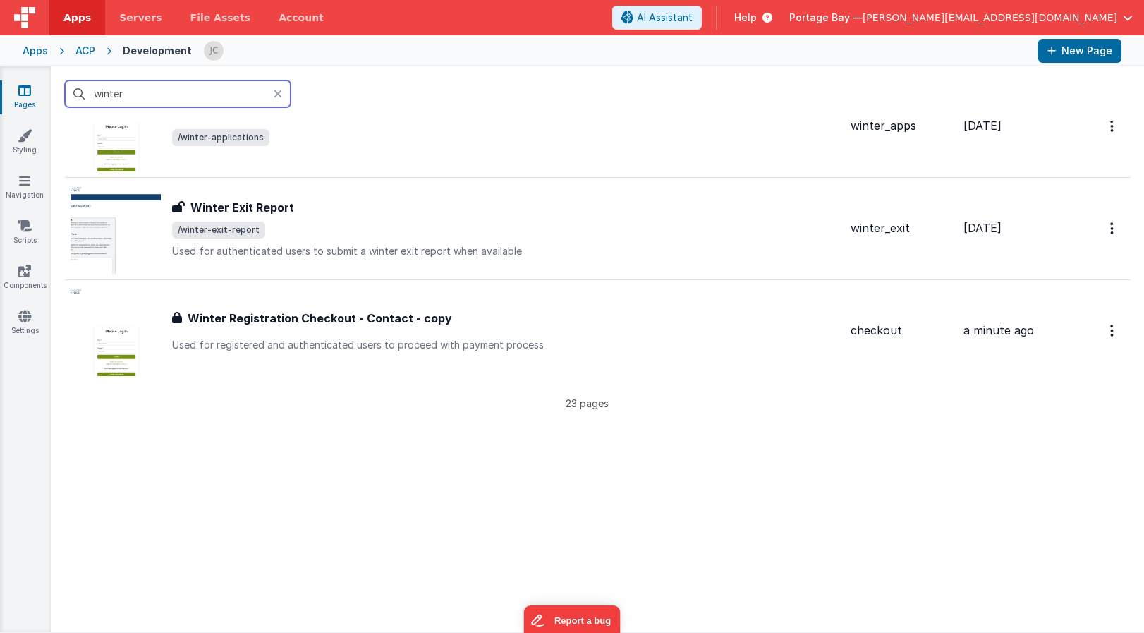
scroll to position [2129, 0]
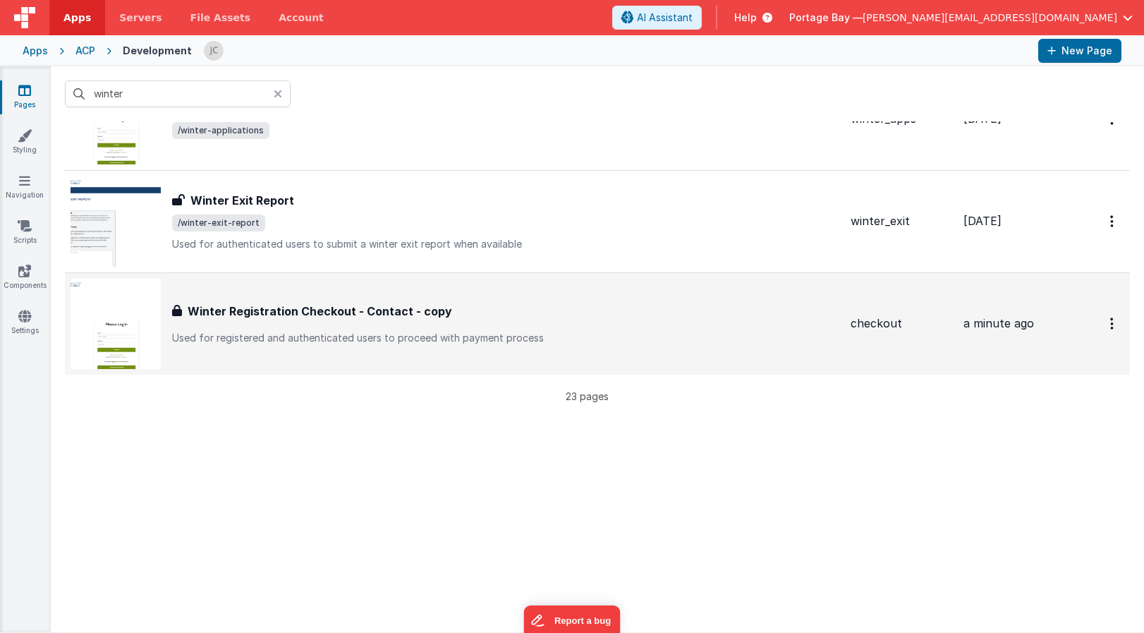
click at [368, 312] on h3 "Winter Registration Checkout - Contact - copy" at bounding box center [320, 311] width 265 height 17
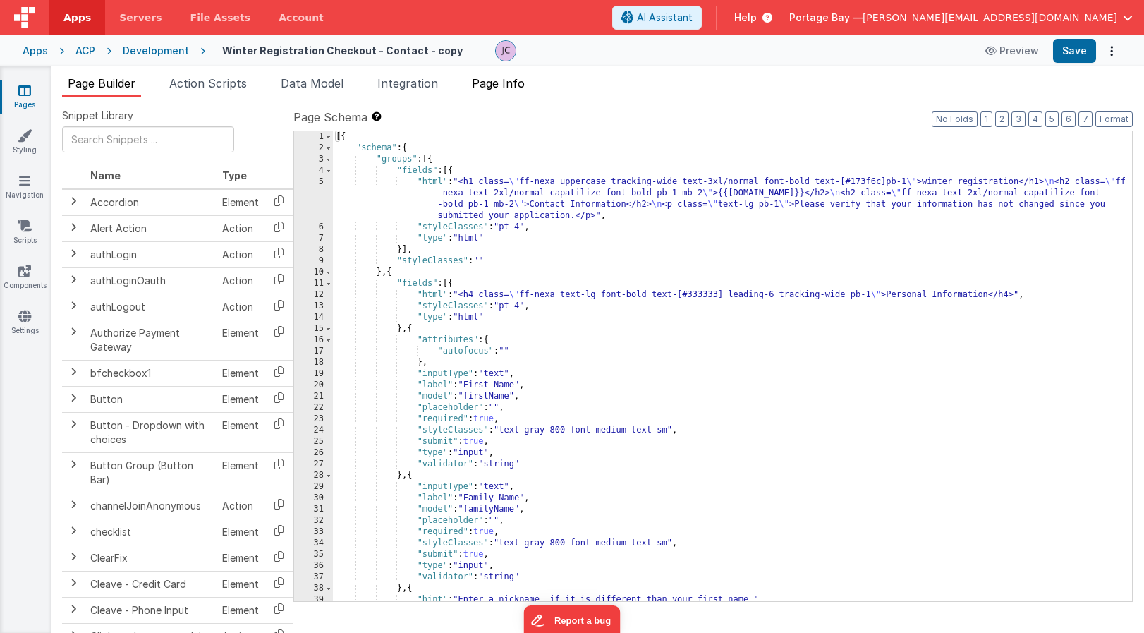
click at [500, 80] on span "Page Info" at bounding box center [498, 83] width 53 height 14
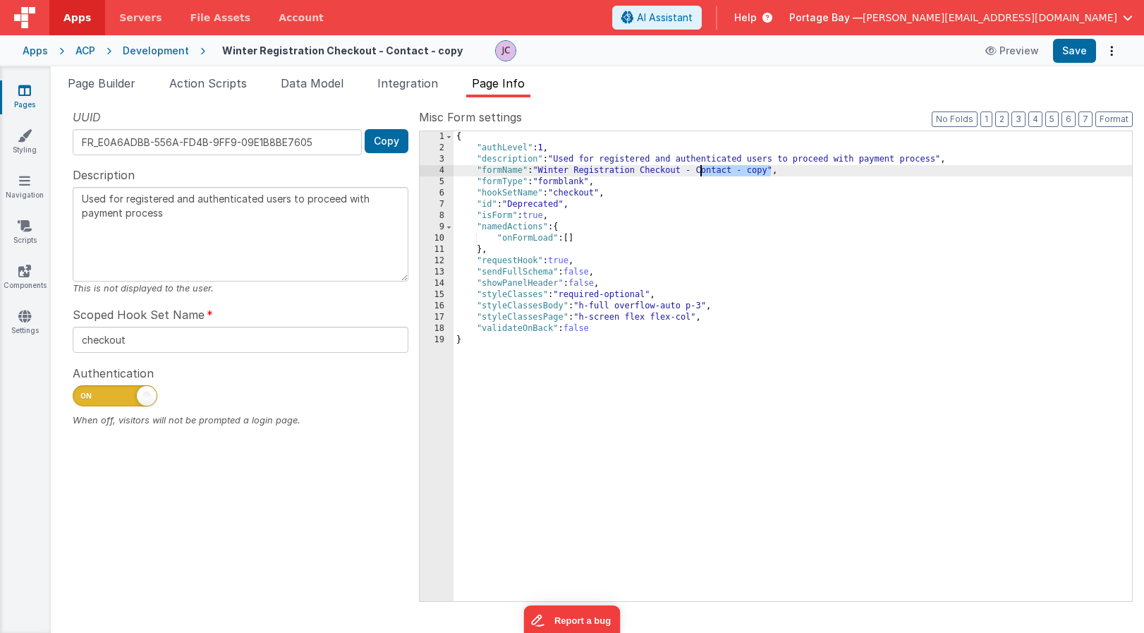
drag, startPoint x: 769, startPoint y: 169, endPoint x: 702, endPoint y: 172, distance: 67.1
click at [702, 172] on div "{ "authLevel" : 1 , "description" : "Used for registered and authenticated user…" at bounding box center [793, 377] width 679 height 492
click at [394, 80] on span "Integration" at bounding box center [407, 83] width 61 height 14
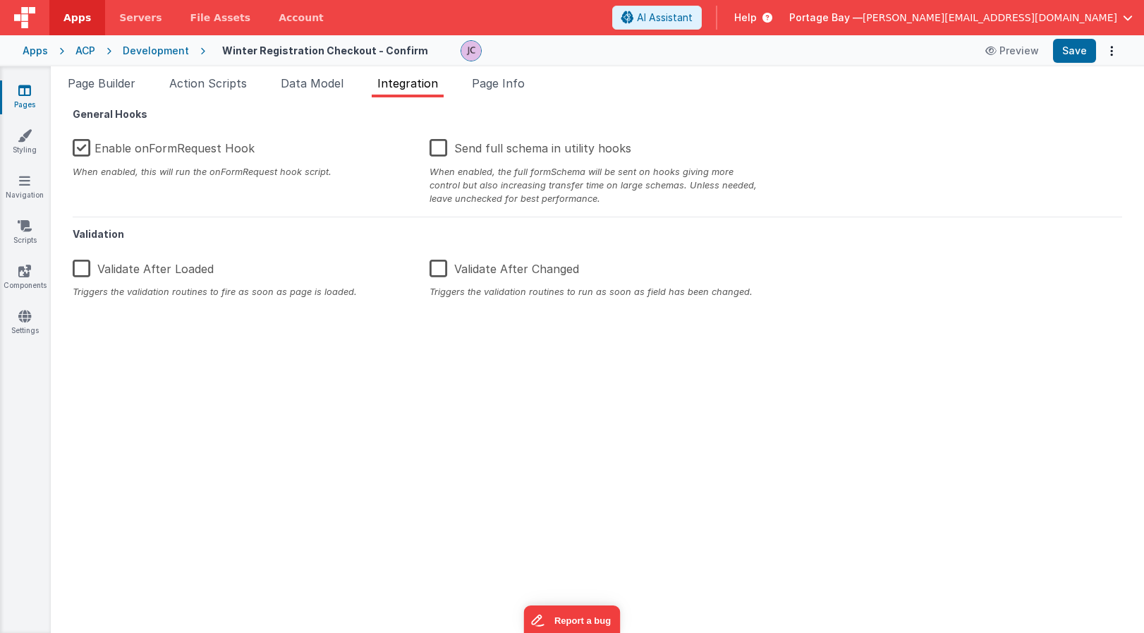
click at [85, 148] on label "Enable onFormRequest Hook" at bounding box center [164, 146] width 182 height 30
click at [0, 0] on input "Enable onFormRequest Hook" at bounding box center [0, 0] width 0 height 0
click at [509, 83] on span "Page Info" at bounding box center [498, 83] width 53 height 14
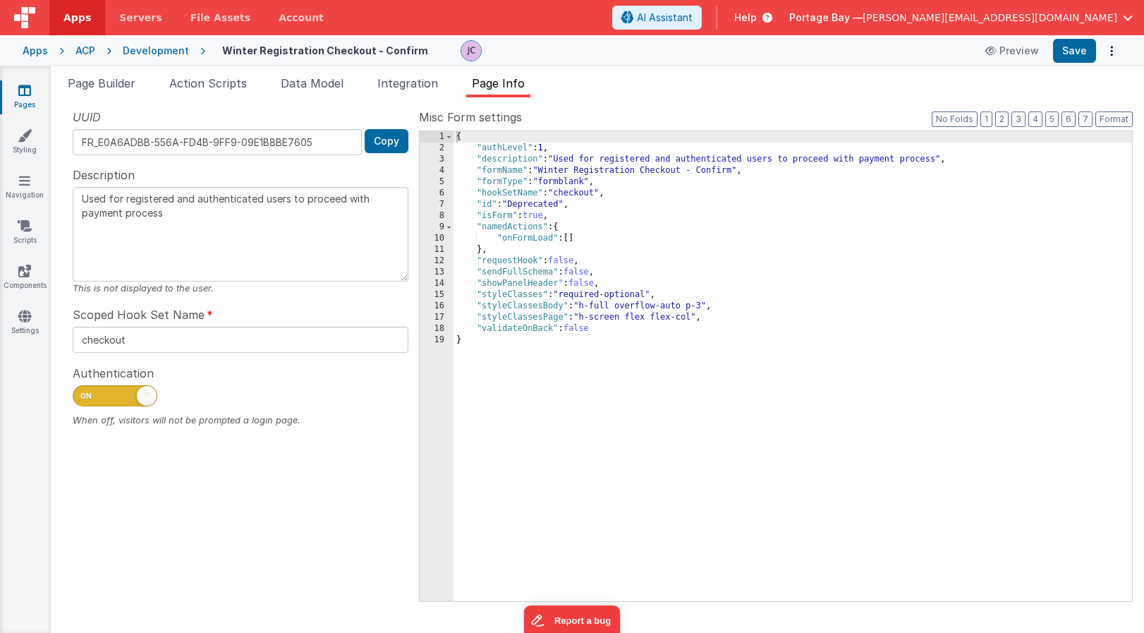
click at [145, 399] on span at bounding box center [147, 396] width 20 height 20
click at [84, 399] on input "checkbox" at bounding box center [78, 393] width 11 height 11
checkbox input "false"
click at [419, 80] on span "Integration" at bounding box center [407, 83] width 61 height 14
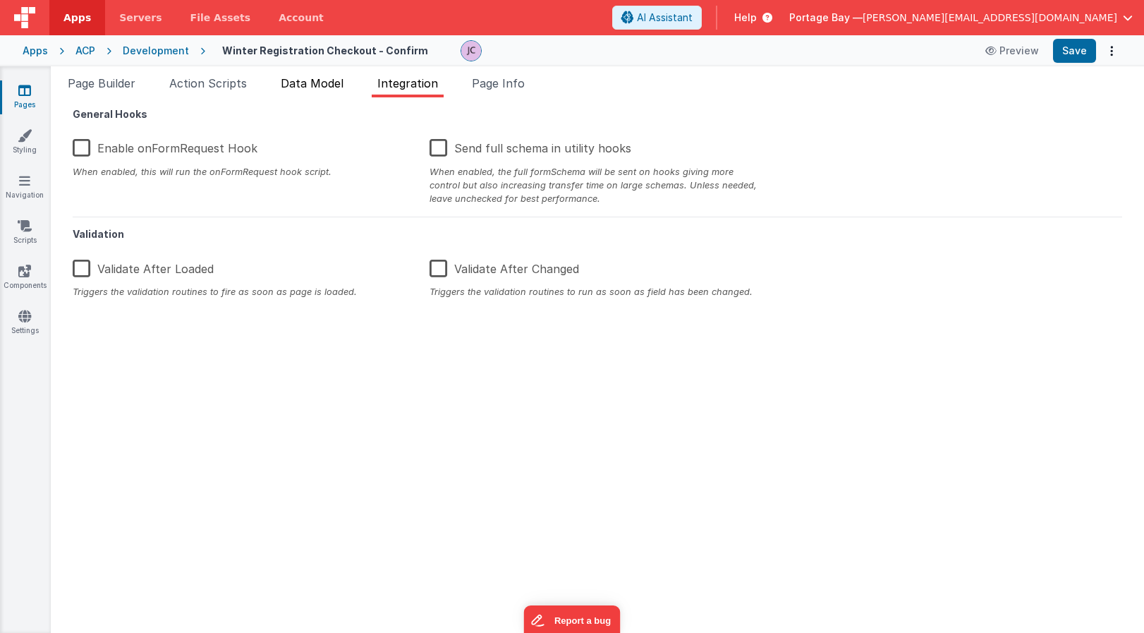
click at [296, 80] on span "Data Model" at bounding box center [312, 83] width 63 height 14
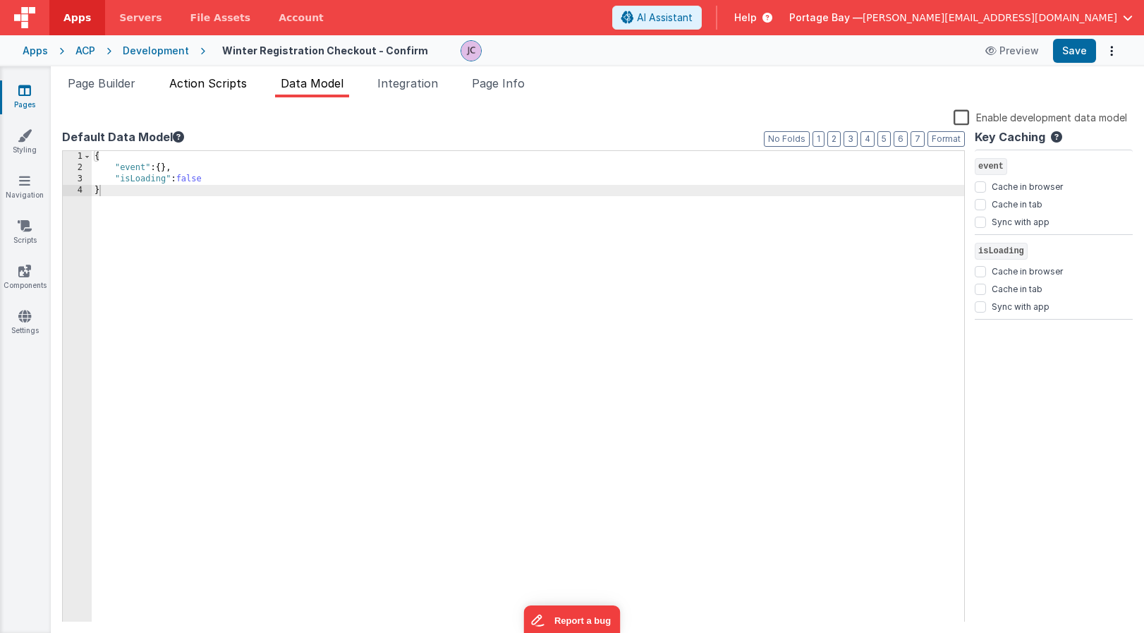
click at [200, 87] on span "Action Scripts" at bounding box center [208, 83] width 78 height 14
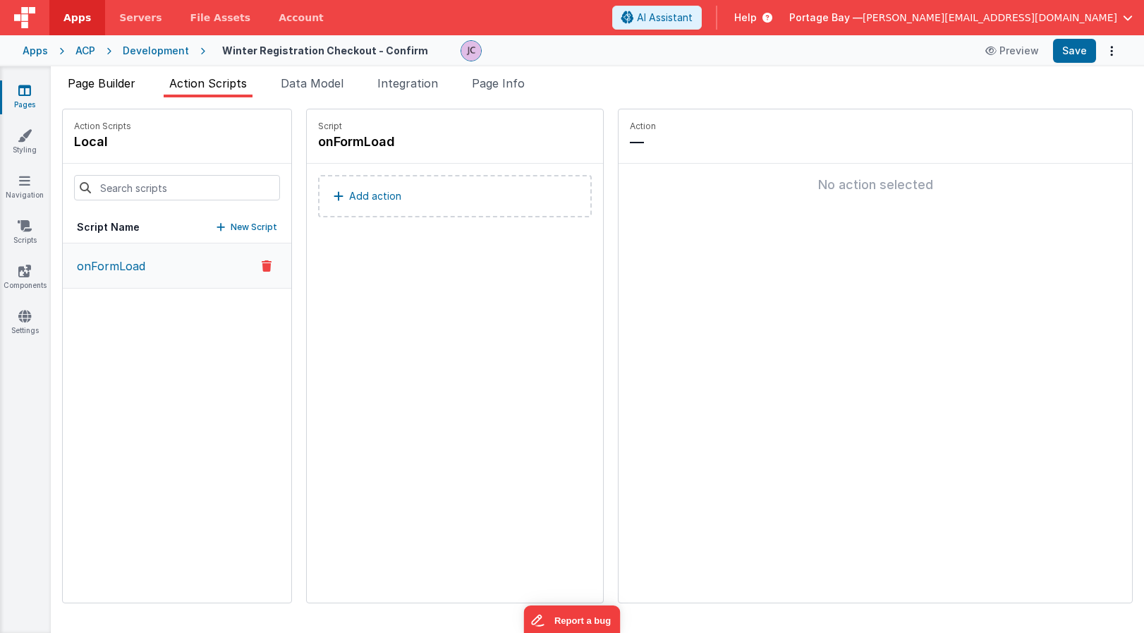
click at [97, 85] on span "Page Builder" at bounding box center [102, 83] width 68 height 14
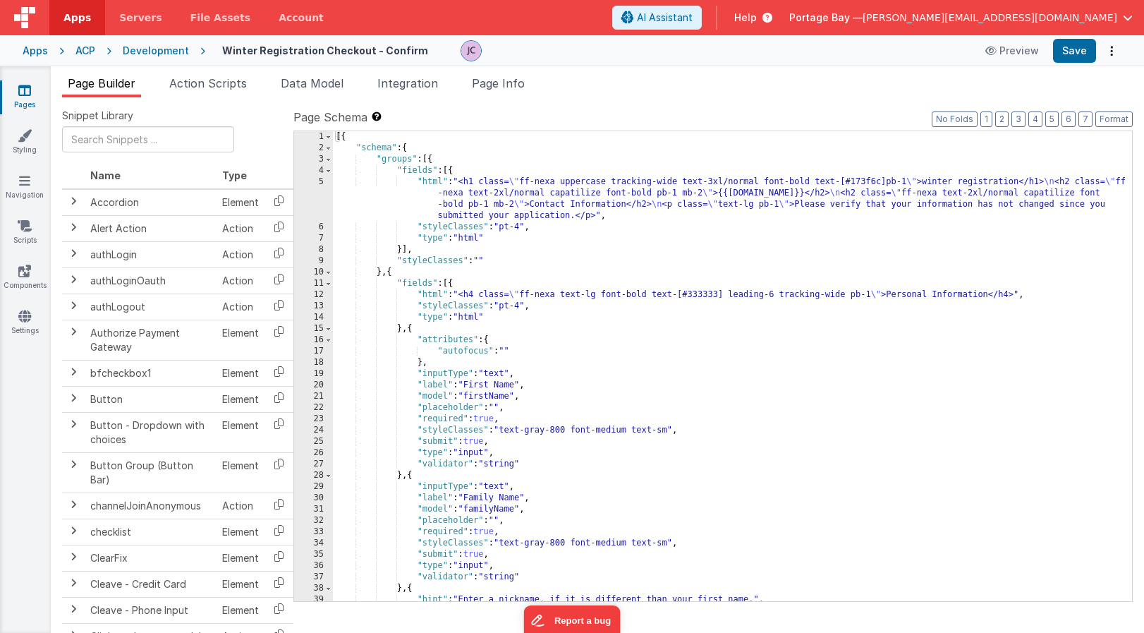
click at [430, 179] on div "[{ "schema" : { "groups" : [{ "fields" : [{ "html" : "<h1 class= \" ff-nexa upp…" at bounding box center [732, 377] width 799 height 492
click at [320, 183] on div "5" at bounding box center [313, 198] width 39 height 45
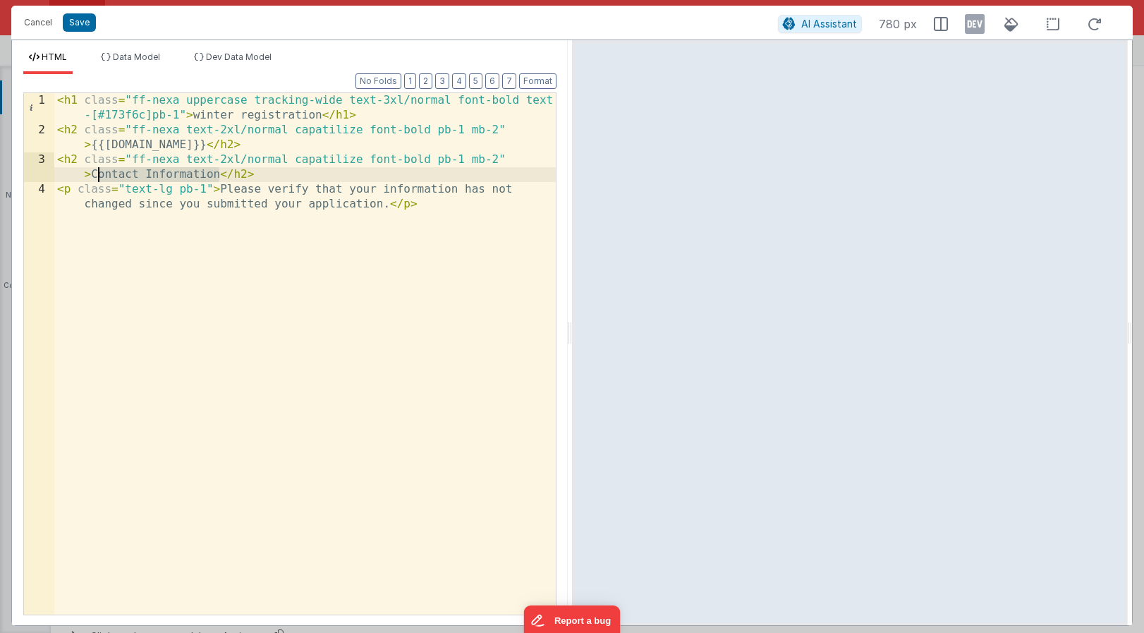
drag, startPoint x: 219, startPoint y: 175, endPoint x: 100, endPoint y: 176, distance: 118.5
click at [100, 176] on div "< h1 class = "ff-nexa uppercase tracking-wide text-3xl/normal font-bold text -[…" at bounding box center [305, 383] width 502 height 581
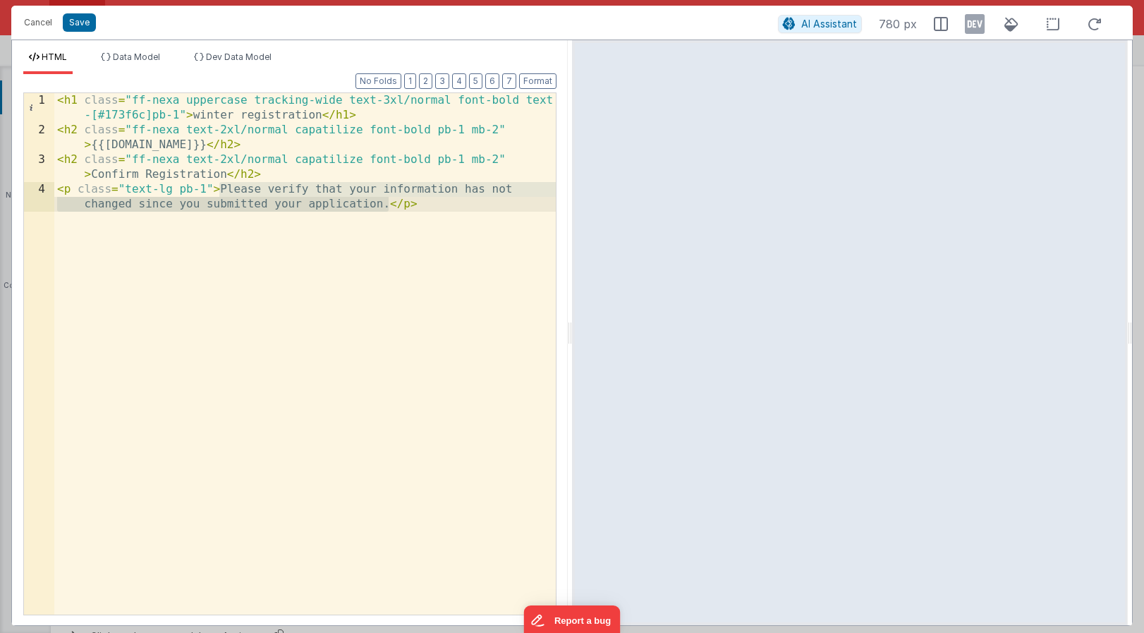
drag, startPoint x: 219, startPoint y: 190, endPoint x: 386, endPoint y: 207, distance: 167.4
click at [386, 207] on div "< h1 class = "ff-nexa uppercase tracking-wide text-3xl/normal font-bold text -[…" at bounding box center [305, 383] width 502 height 581
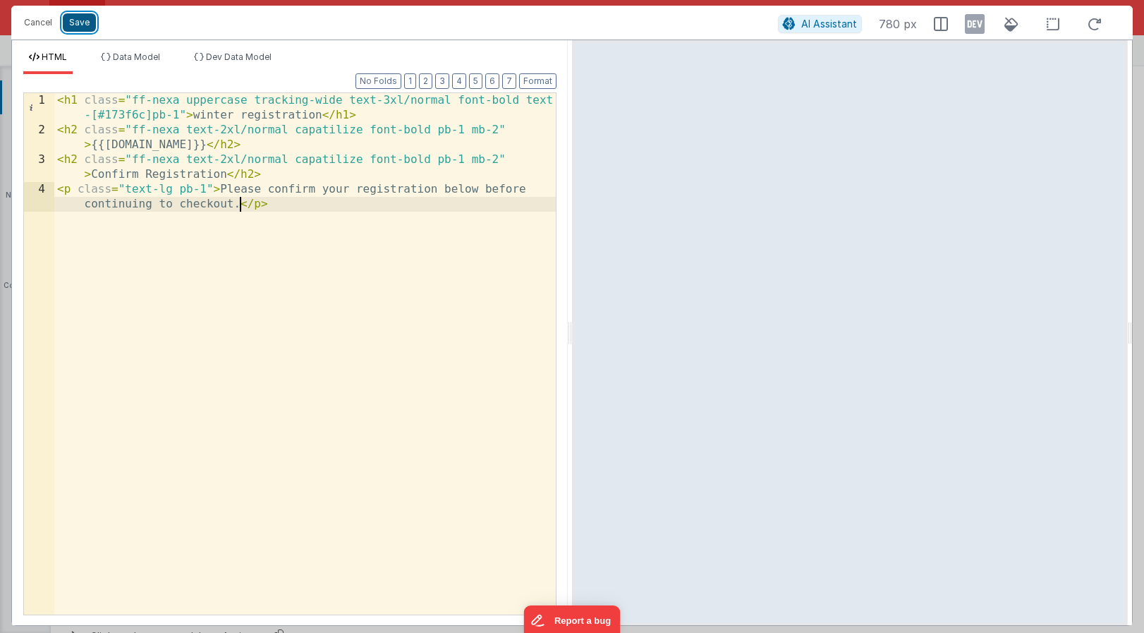
click at [73, 21] on button "Save" at bounding box center [79, 22] width 33 height 18
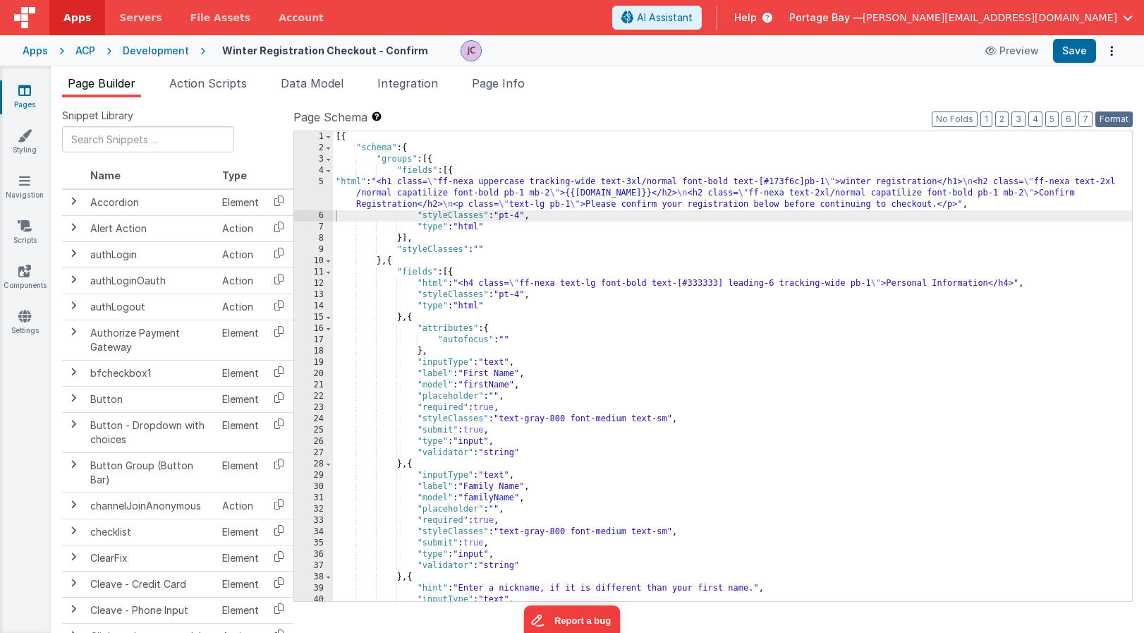
click at [1105, 119] on button "Format" at bounding box center [1114, 119] width 37 height 16
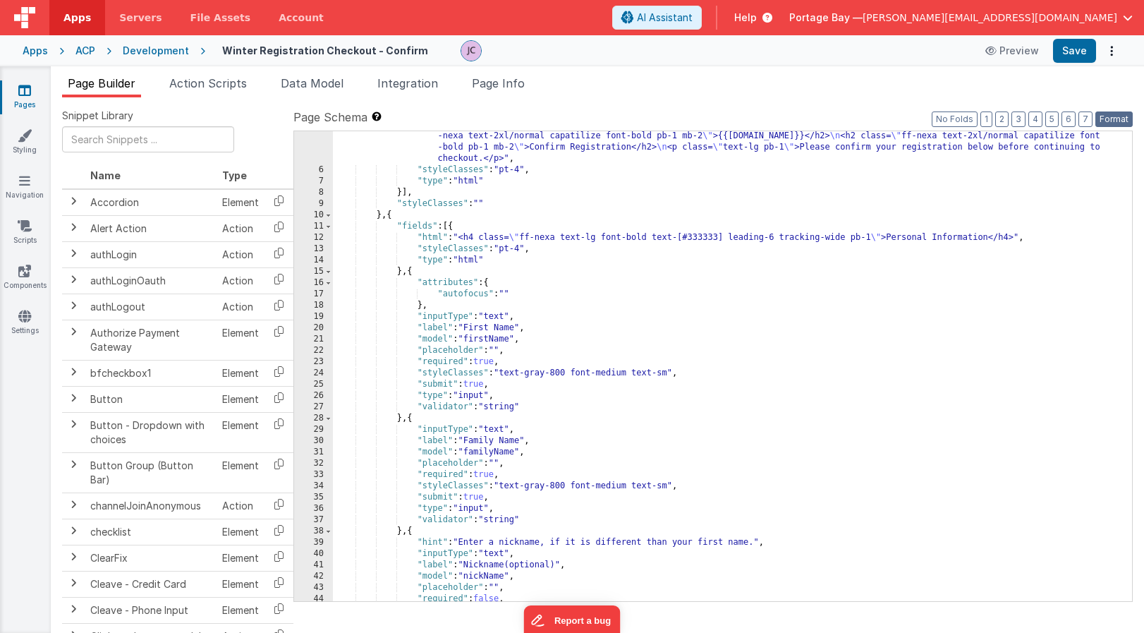
scroll to position [66, 0]
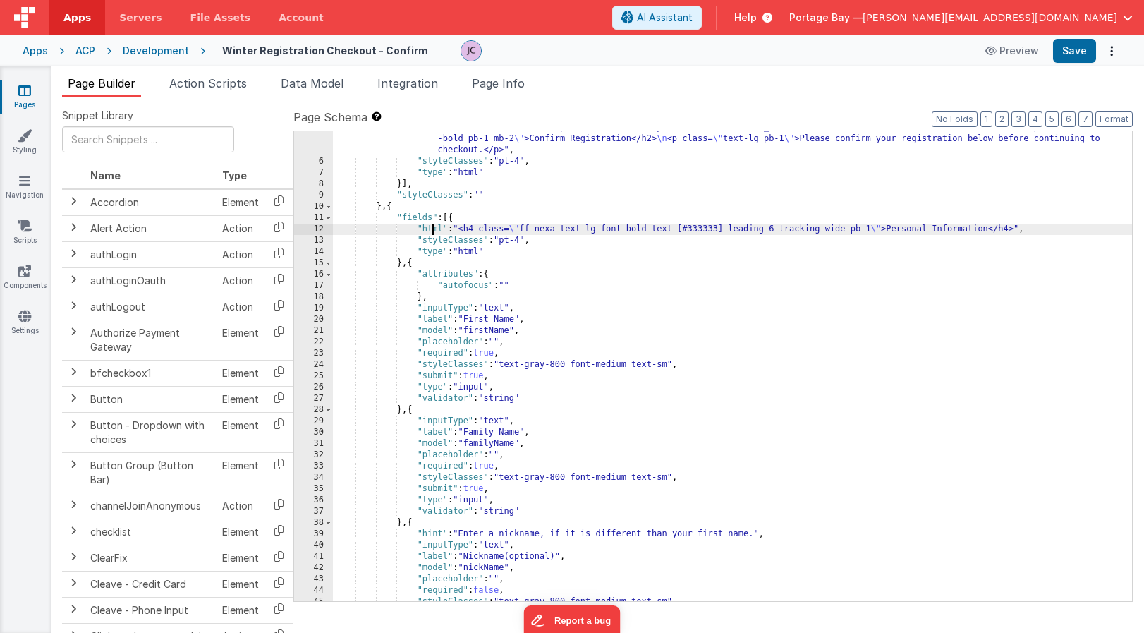
click at [432, 229] on div ""html" : "<h1 class= \" ff-nexa uppercase tracking-wide text-3xl/normal font-bo…" at bounding box center [732, 374] width 799 height 526
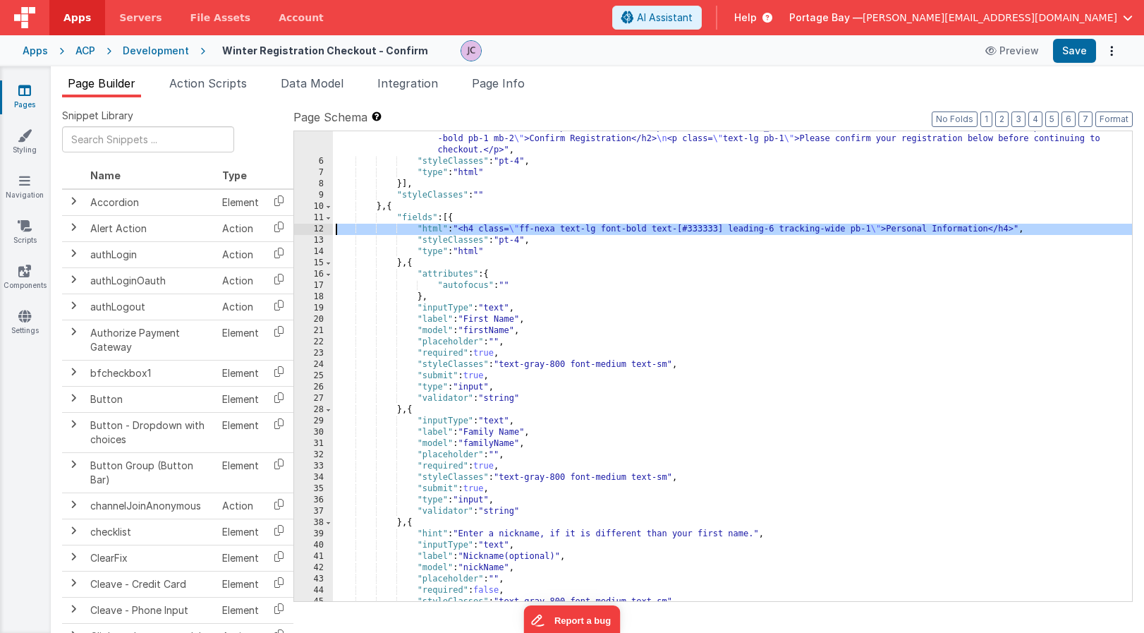
click at [318, 229] on div "12" at bounding box center [313, 229] width 39 height 11
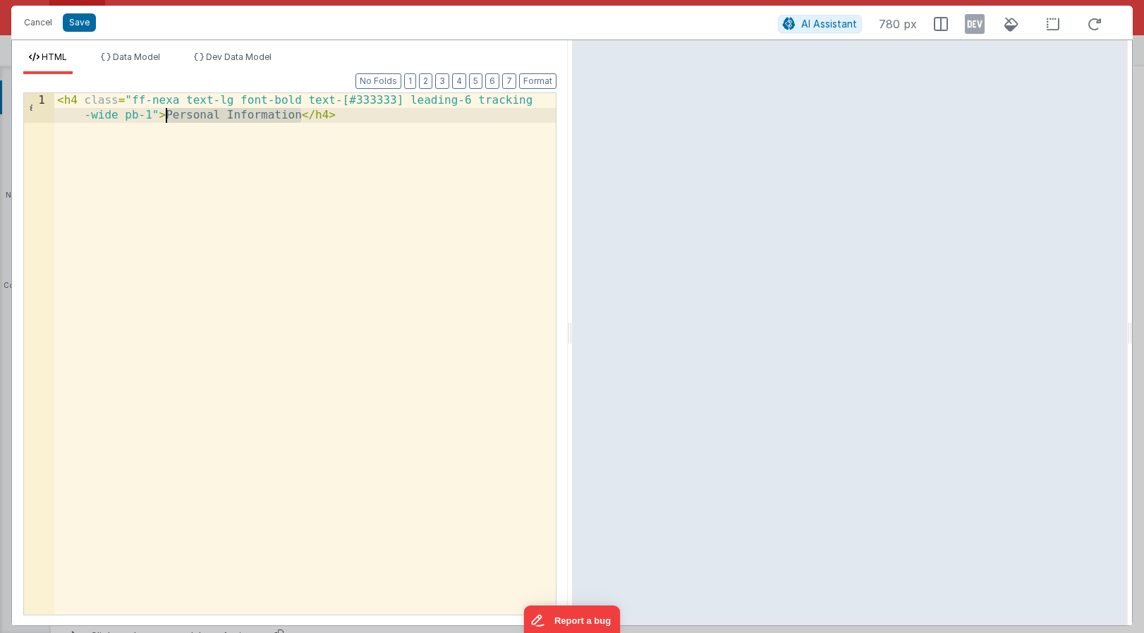
drag, startPoint x: 302, startPoint y: 115, endPoint x: 167, endPoint y: 119, distance: 134.8
click at [167, 119] on div "< h4 class = "ff-nexa text-lg font-bold text-[#333333] leading-6 tracking -wide…" at bounding box center [305, 383] width 502 height 581
click at [78, 18] on button "Save" at bounding box center [79, 22] width 33 height 18
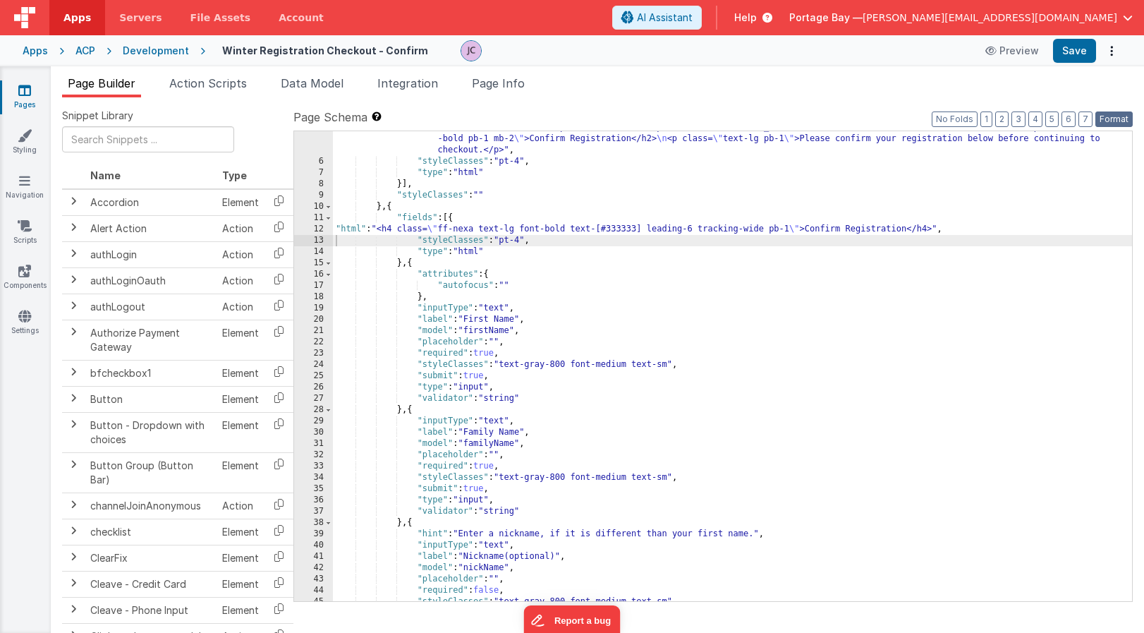
click at [1121, 119] on button "Format" at bounding box center [1114, 119] width 37 height 16
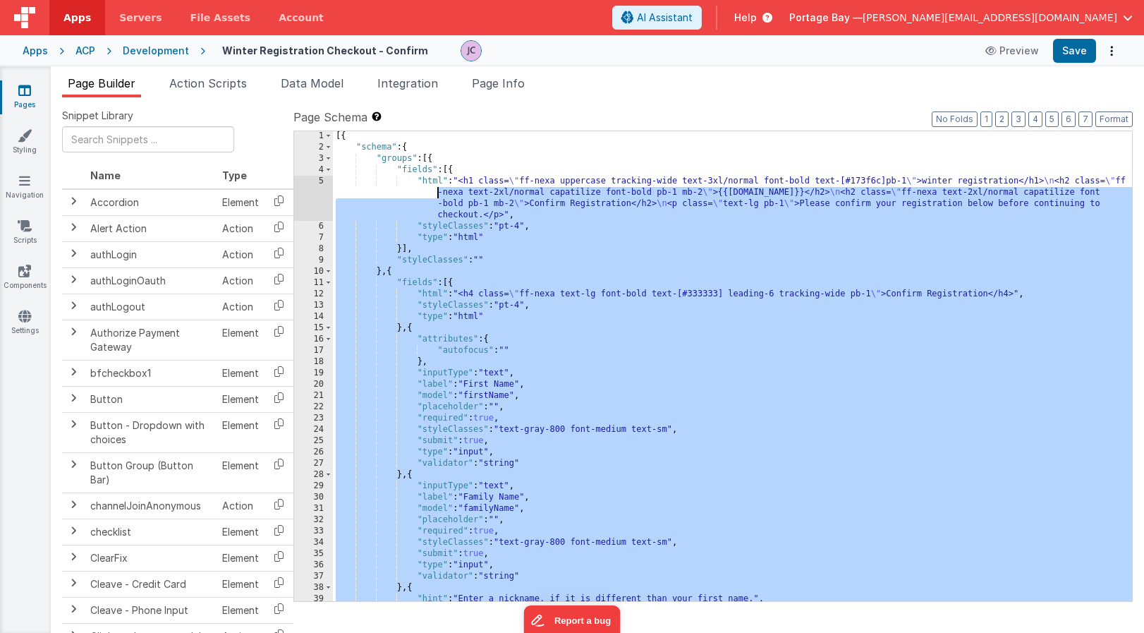
scroll to position [1, 0]
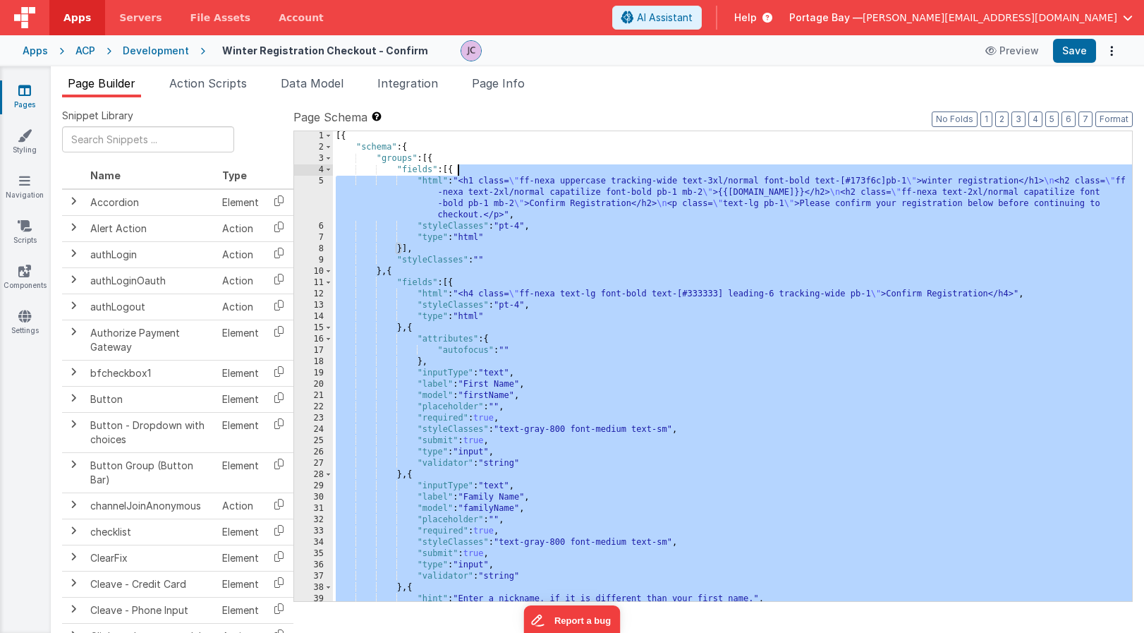
drag, startPoint x: 393, startPoint y: 231, endPoint x: 458, endPoint y: 174, distance: 86.5
click at [459, 174] on div "[{ "schema" : { "groups" : [{ "fields" : [{ "html" : "<h1 class= \" ff-nexa upp…" at bounding box center [732, 377] width 799 height 492
click at [459, 267] on div "[{ "schema" : { "groups" : [{ "fields" : [{ "html" : "<h1 class= \" ff-nexa upp…" at bounding box center [732, 375] width 799 height 492
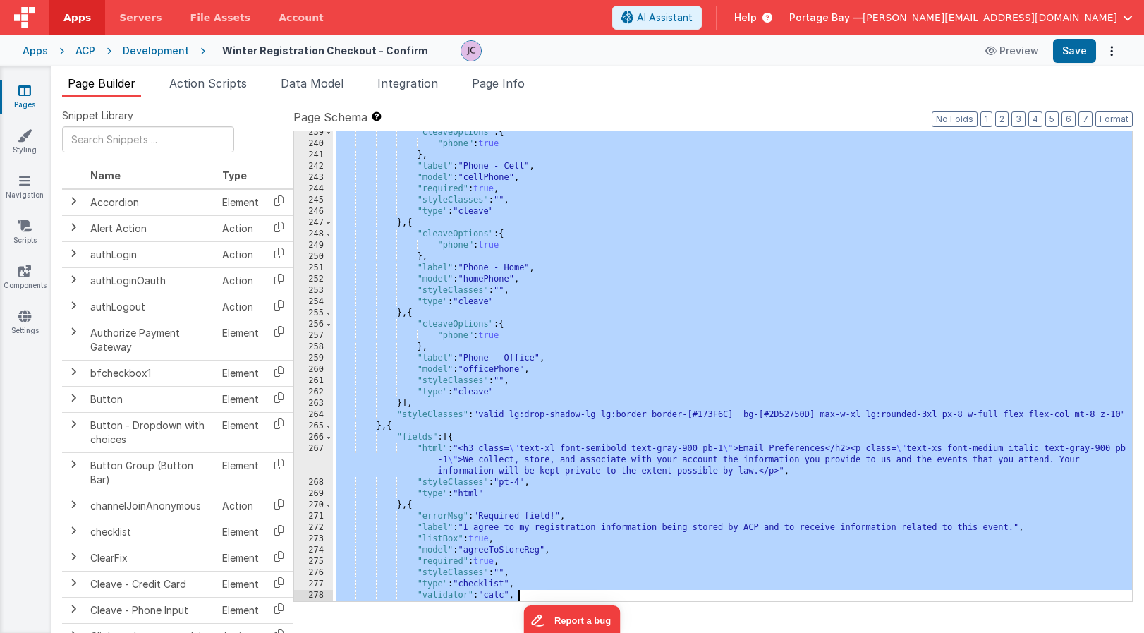
scroll to position [2815, 0]
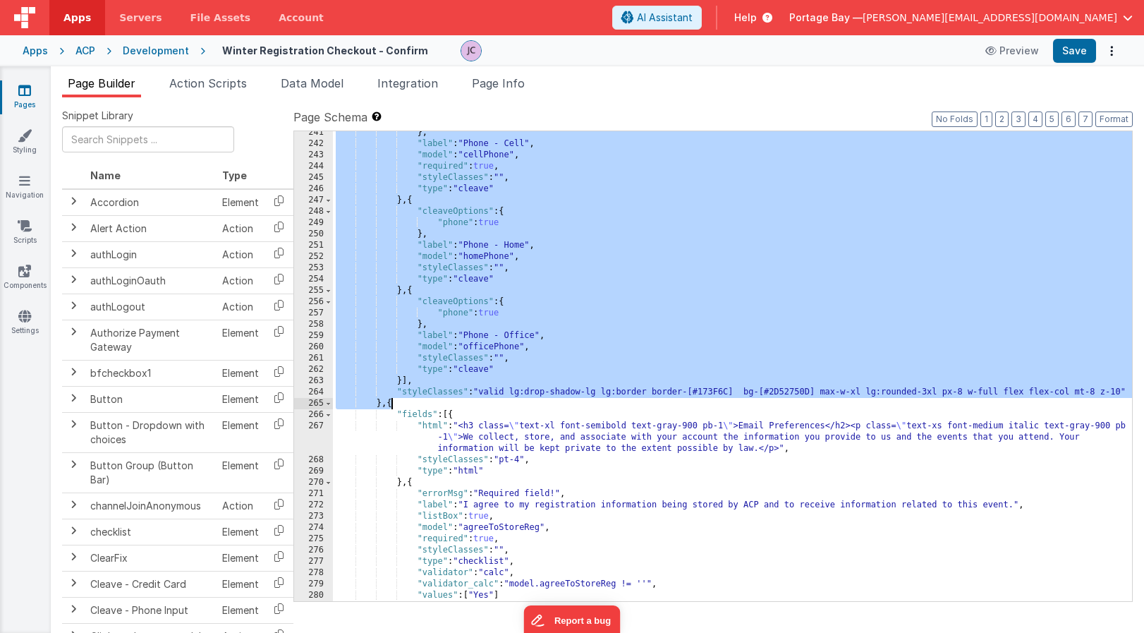
drag, startPoint x: 392, startPoint y: 271, endPoint x: 391, endPoint y: 402, distance: 131.2
click at [391, 402] on div "} , "label" : "Phone - Cell" , "model" : "cellPhone" , "required" : true , "sty…" at bounding box center [732, 373] width 799 height 492
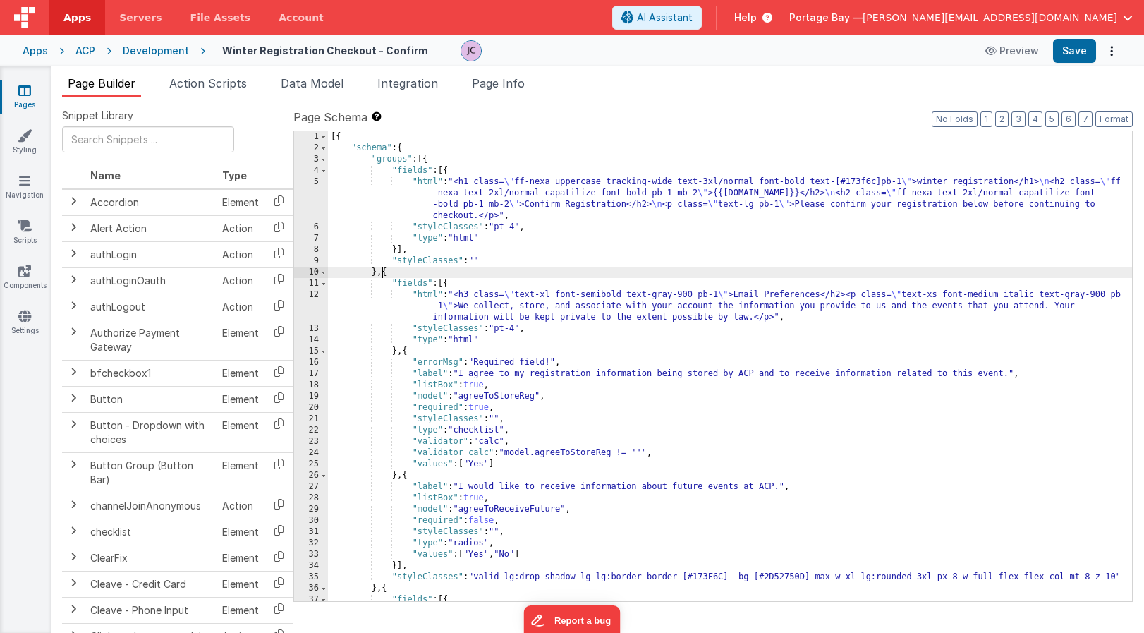
scroll to position [40, 0]
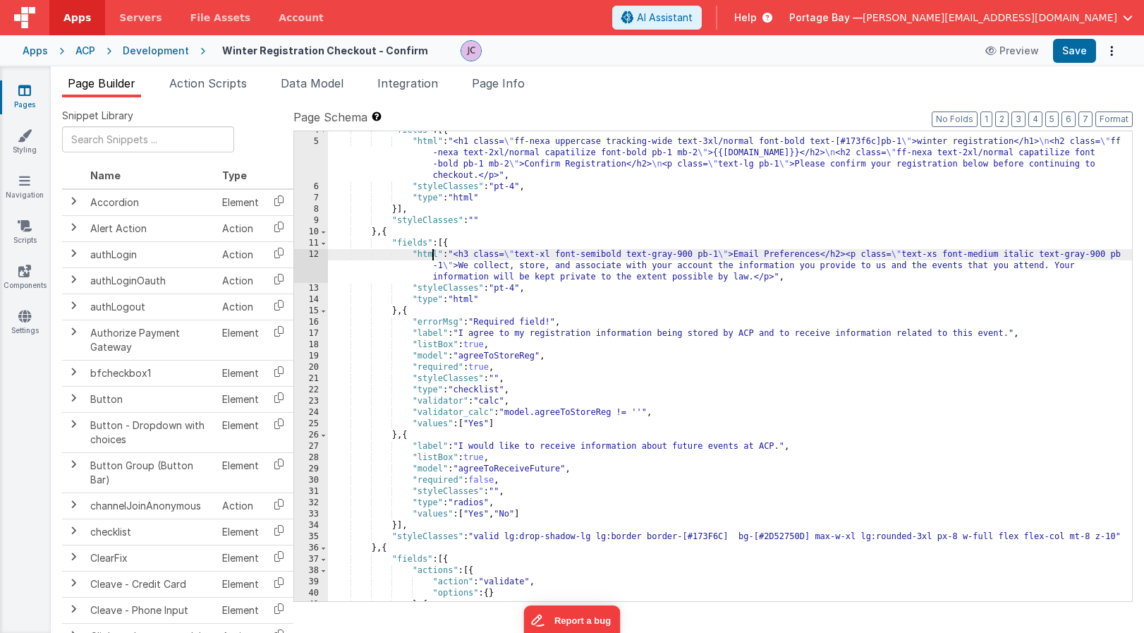
click at [431, 253] on div ""fields" : [{ "html" : "<h1 class= \" ff-nexa uppercase tracking-wide text-3xl/…" at bounding box center [730, 371] width 804 height 492
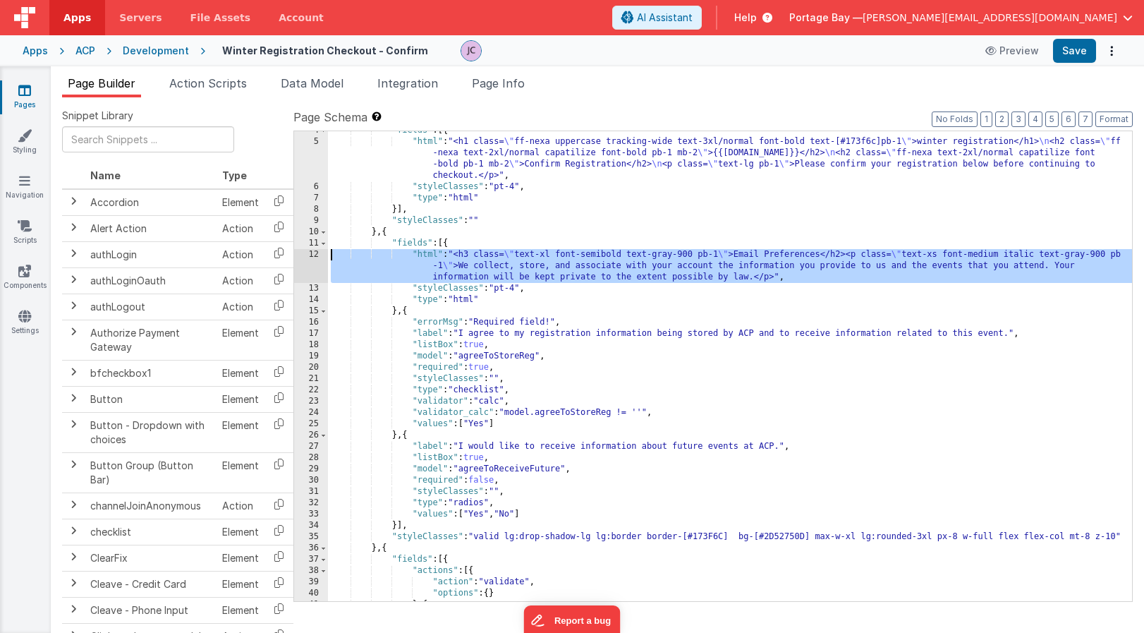
click at [310, 255] on div "12" at bounding box center [311, 266] width 34 height 34
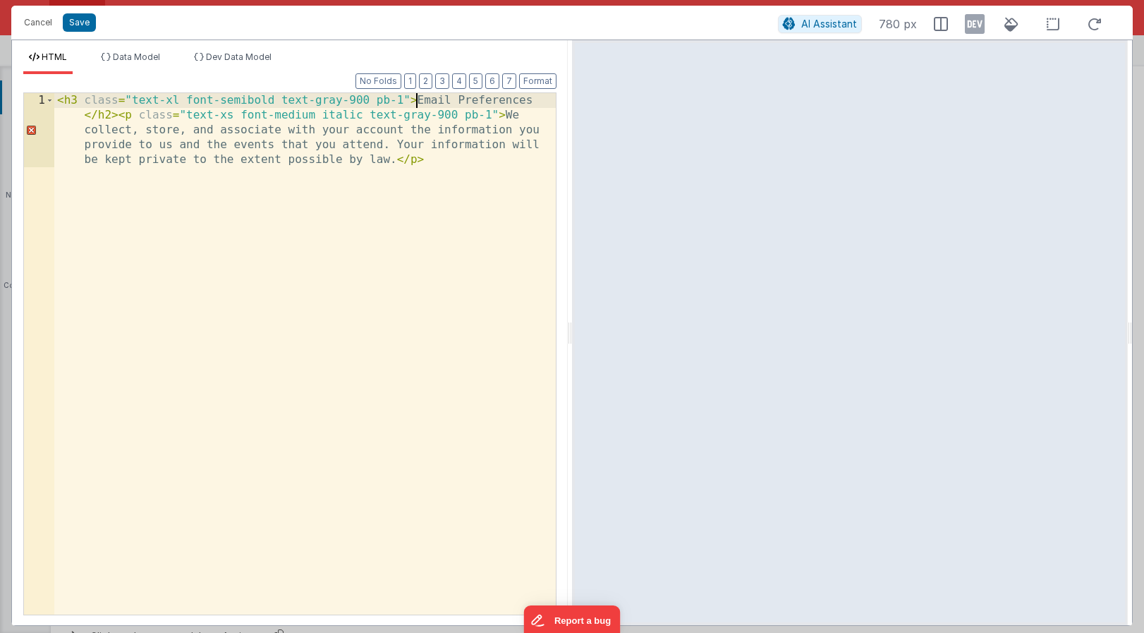
click at [419, 98] on div "< h3 class = "text-xl font-semibold text-gray-900 pb-1" > Email Preferences </ …" at bounding box center [305, 428] width 502 height 670
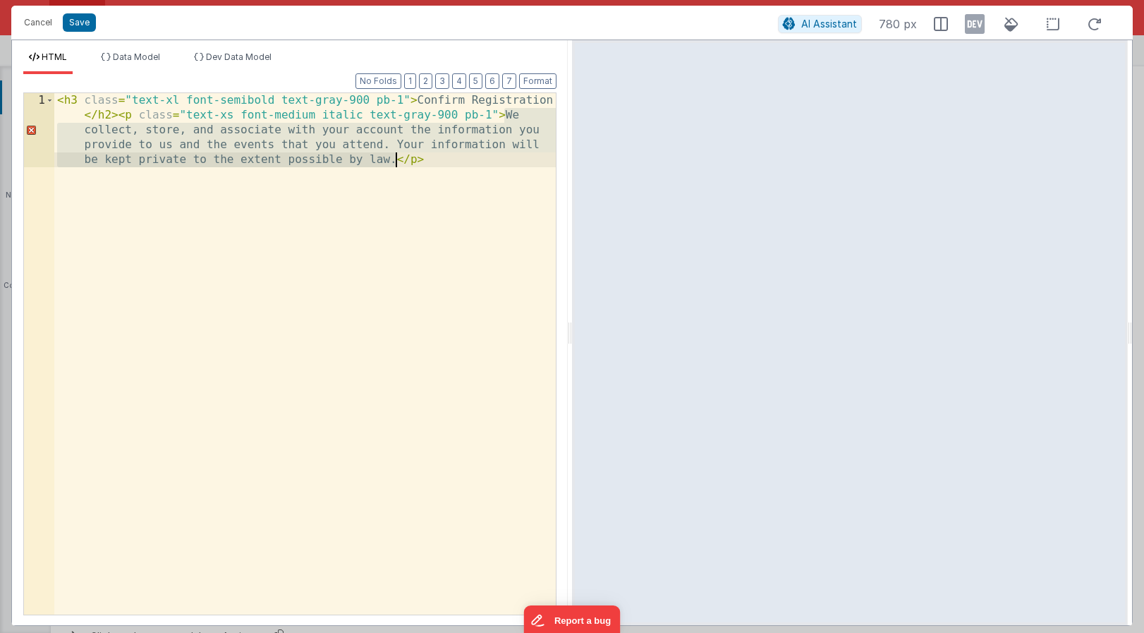
drag, startPoint x: 506, startPoint y: 116, endPoint x: 398, endPoint y: 164, distance: 118.1
click at [398, 164] on div "< h3 class = "text-xl font-semibold text-gray-900 pb-1" > Confirm Registration …" at bounding box center [305, 428] width 502 height 670
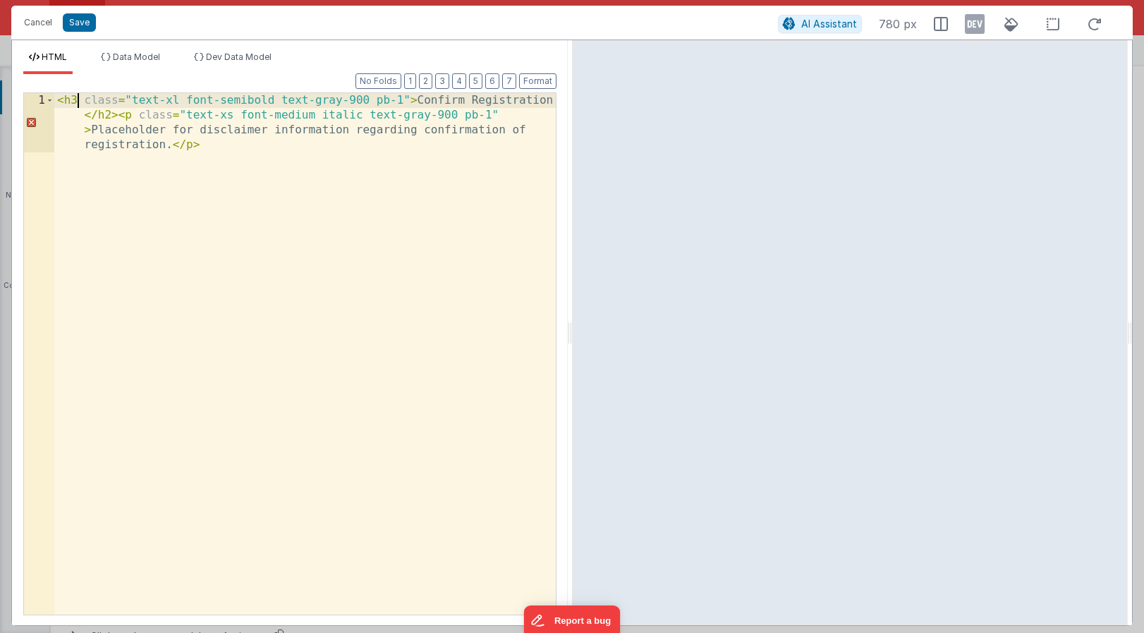
click at [77, 96] on div "< h3 class = "text-xl font-semibold text-gray-900 pb-1" > Confirm Registration …" at bounding box center [305, 413] width 502 height 640
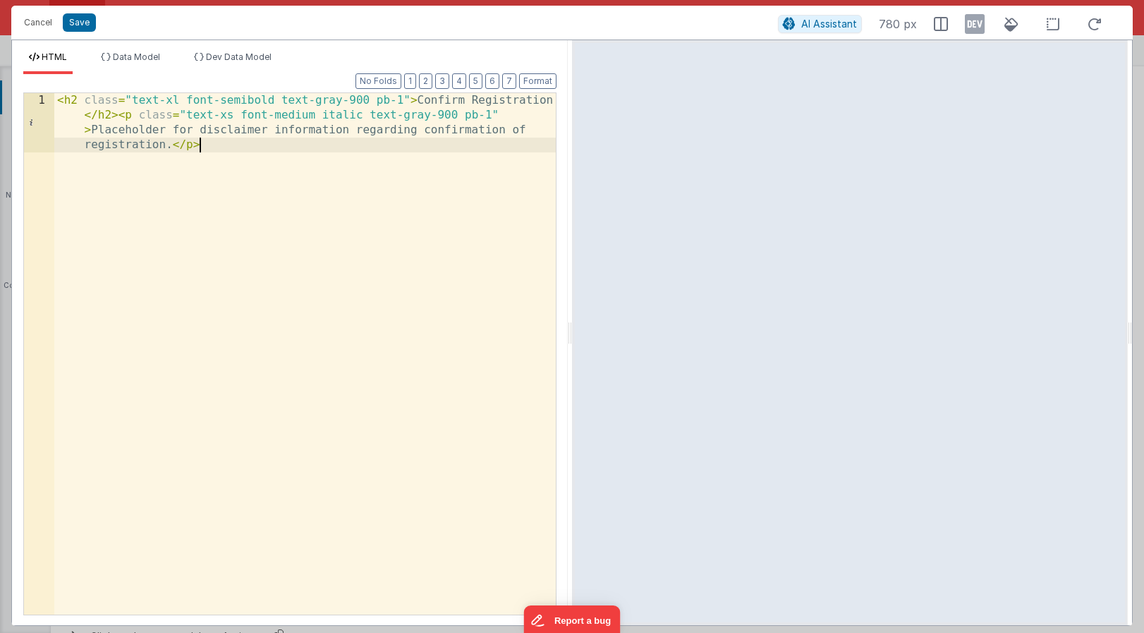
click at [230, 146] on div "< h2 class = "text-xl font-semibold text-gray-900 pb-1" > Confirm Registration …" at bounding box center [305, 413] width 502 height 640
click at [534, 79] on button "Format" at bounding box center [537, 81] width 37 height 16
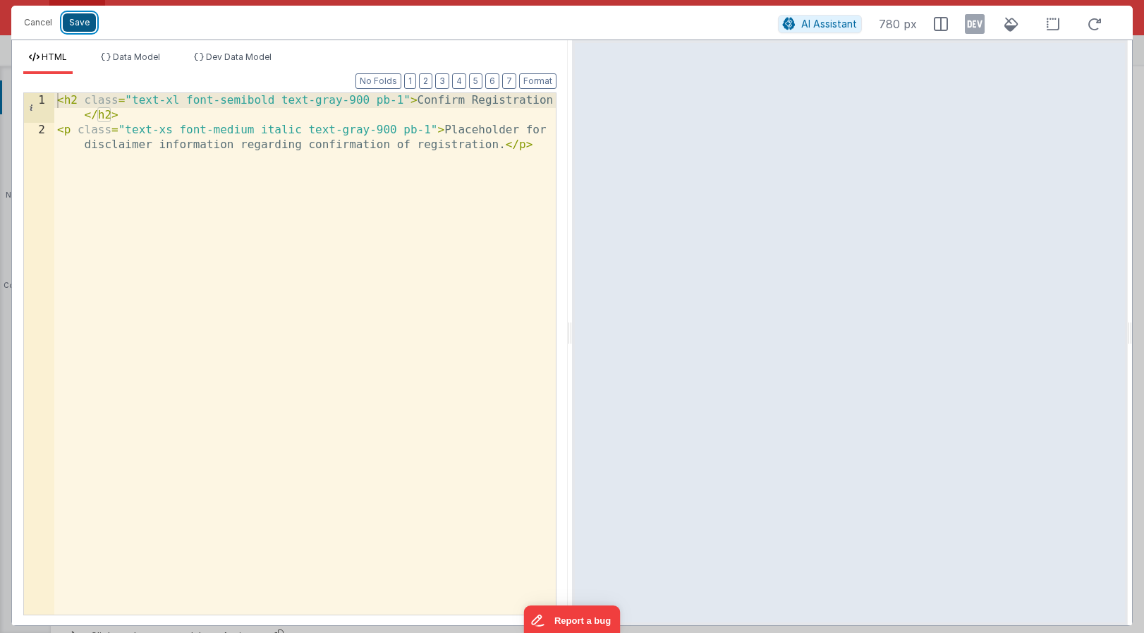
click at [83, 24] on button "Save" at bounding box center [79, 22] width 33 height 18
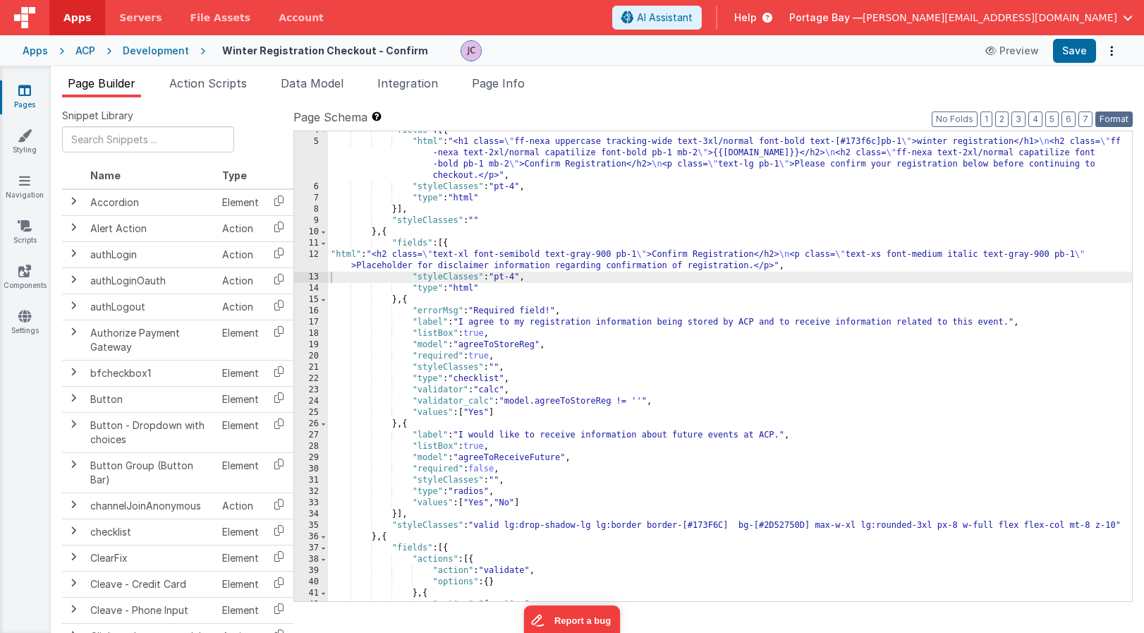
click at [1122, 119] on button "Format" at bounding box center [1114, 119] width 37 height 16
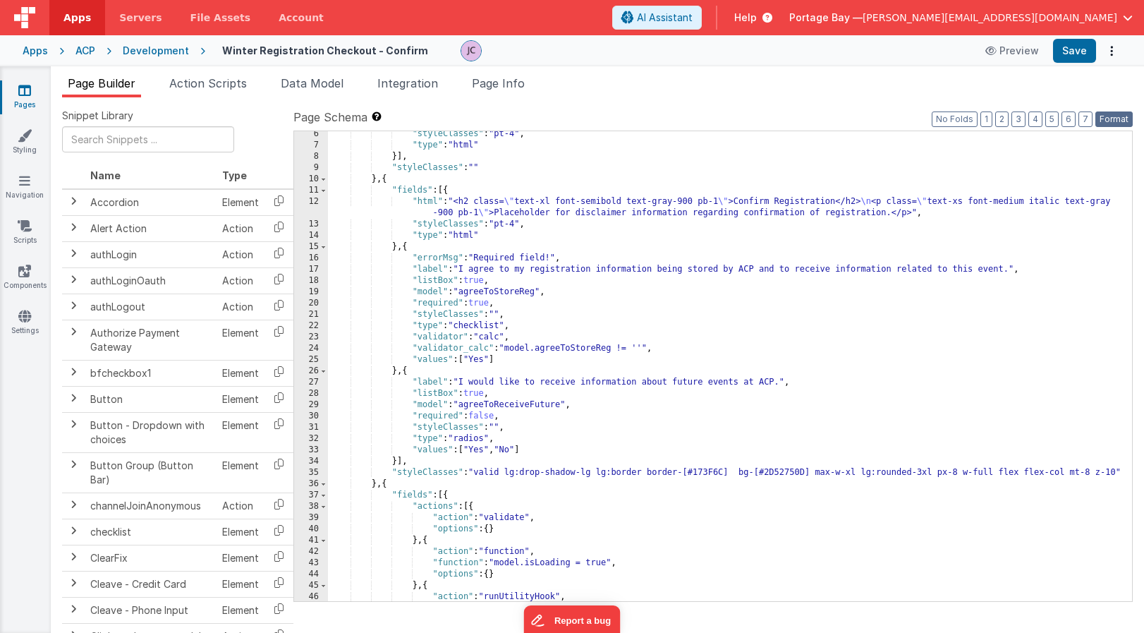
scroll to position [95, 0]
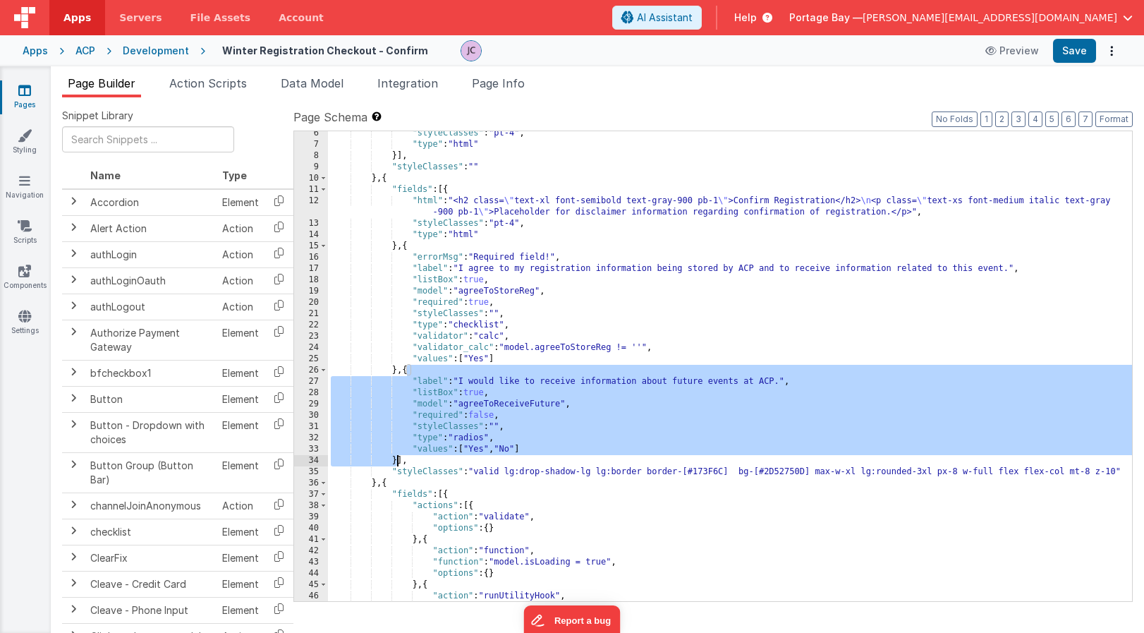
drag, startPoint x: 408, startPoint y: 370, endPoint x: 396, endPoint y: 461, distance: 91.8
click at [396, 461] on div ""styleClasses" : "pt-4" , "type" : "html" }] , "styleClasses" : "" } , { "field…" at bounding box center [730, 374] width 804 height 492
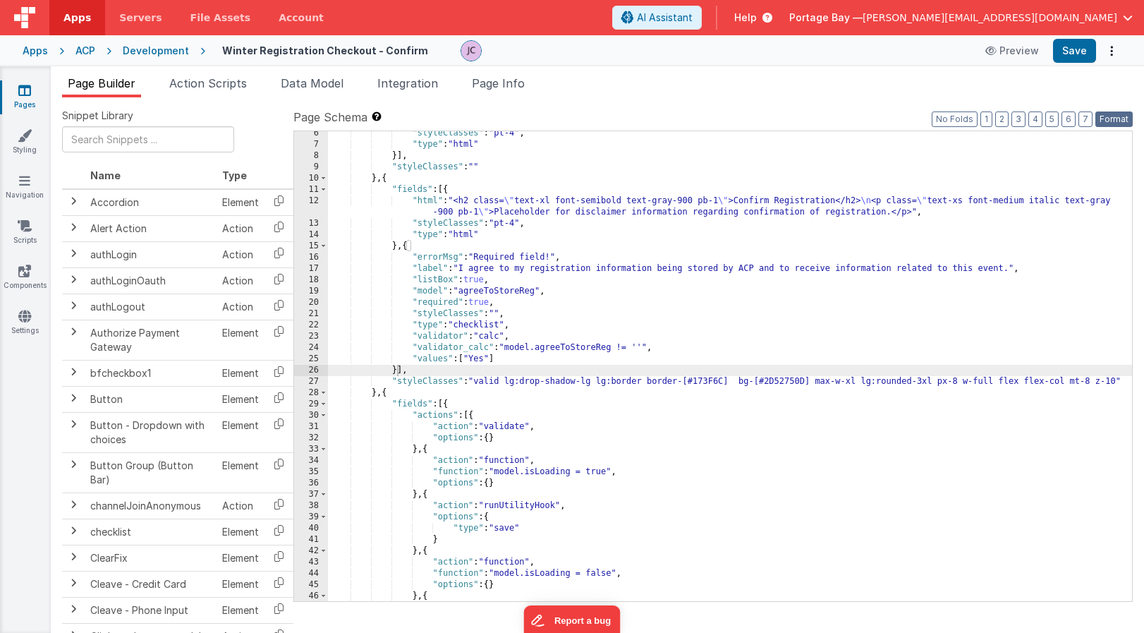
click at [1115, 116] on button "Format" at bounding box center [1114, 119] width 37 height 16
click at [1076, 53] on button "Save" at bounding box center [1074, 51] width 43 height 24
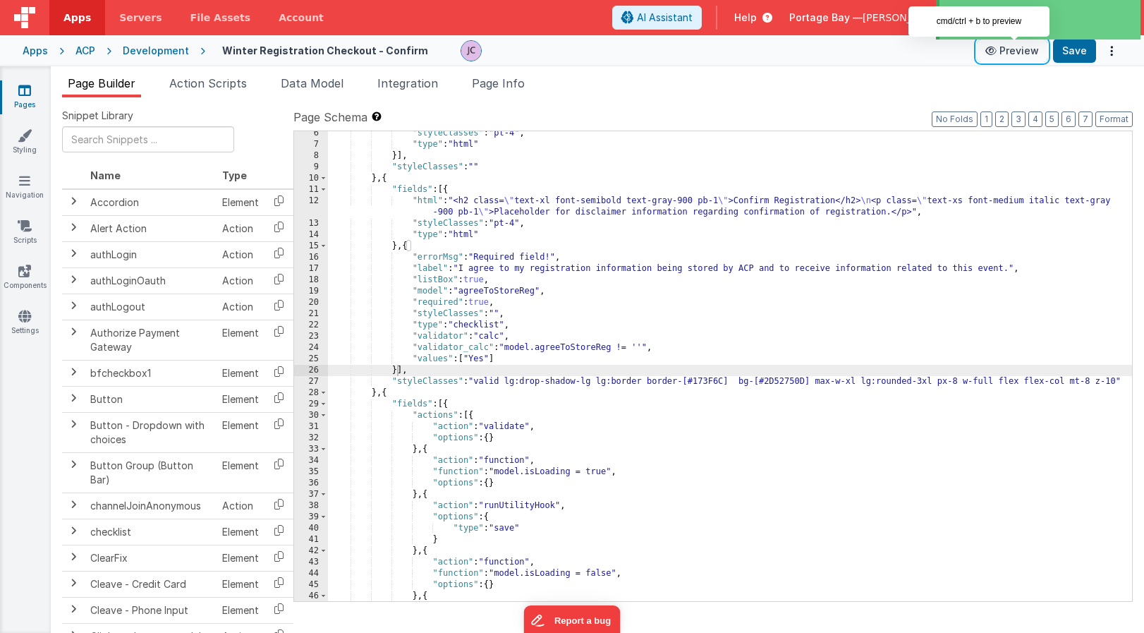
click at [1018, 53] on button "Preview" at bounding box center [1012, 51] width 71 height 23
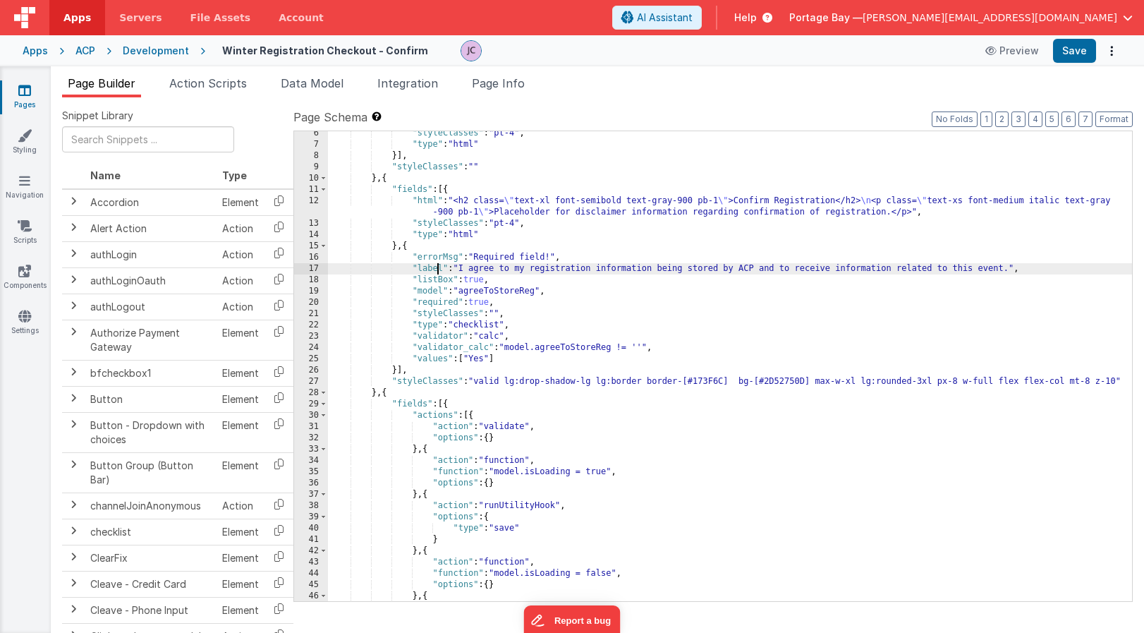
click at [439, 269] on div ""styleClasses" : "pt-4" , "type" : "html" }] , "styleClasses" : "" } , { "field…" at bounding box center [730, 374] width 804 height 492
click at [315, 267] on div "17" at bounding box center [311, 268] width 34 height 11
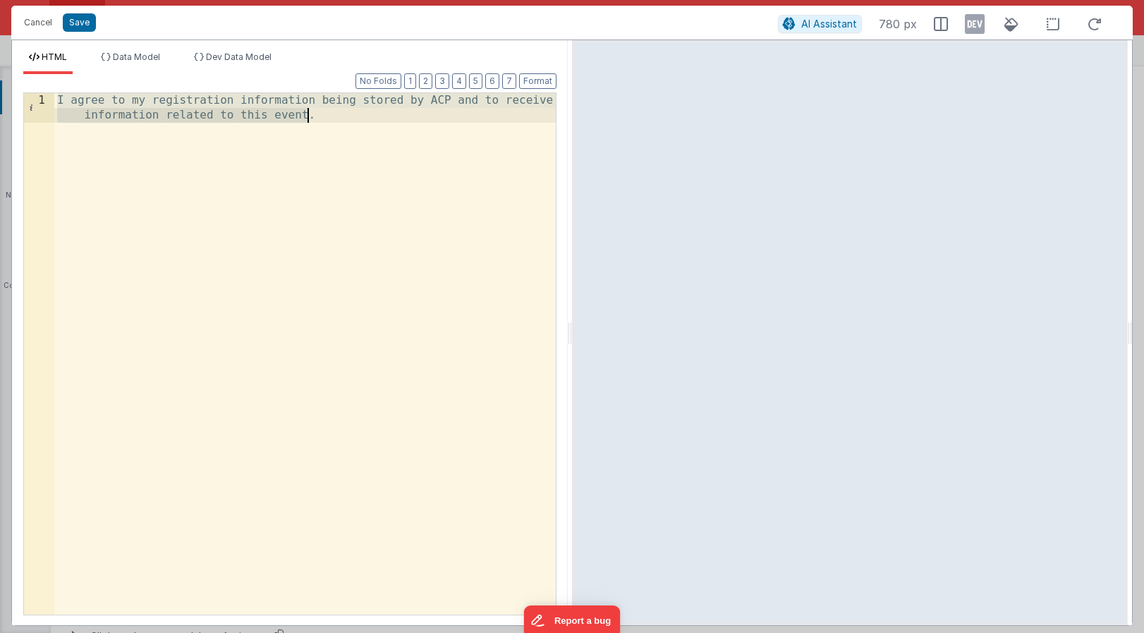
drag, startPoint x: 59, startPoint y: 100, endPoint x: 311, endPoint y: 114, distance: 253.0
click at [311, 114] on div "I agree to my registration information being stored by ACP and to receive infor…" at bounding box center [305, 383] width 502 height 581
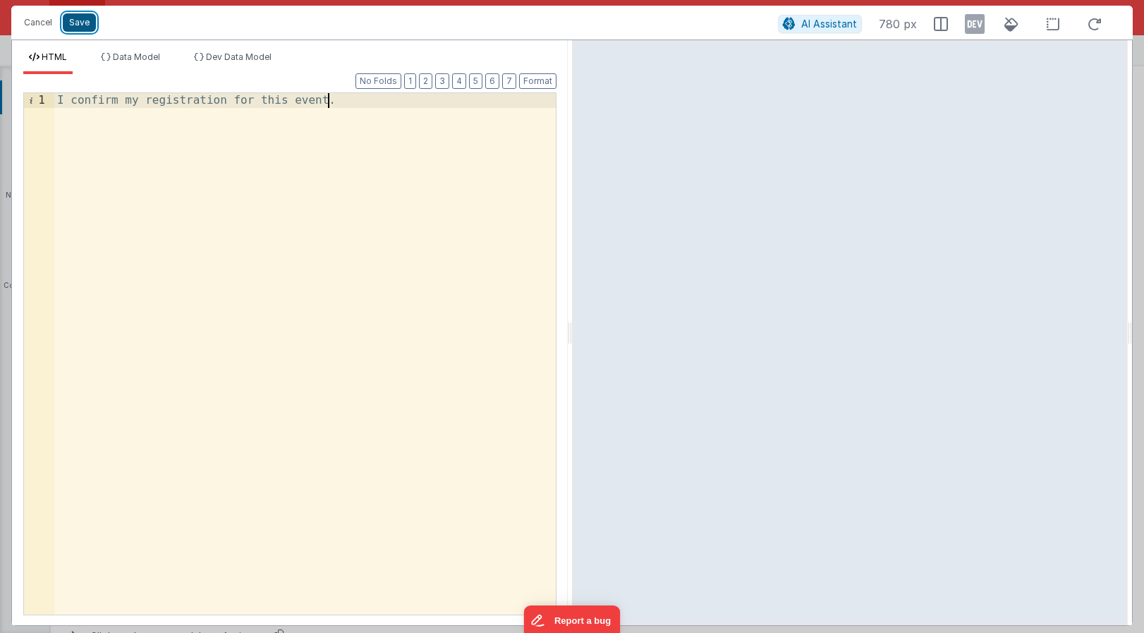
click at [85, 25] on button "Save" at bounding box center [79, 22] width 33 height 18
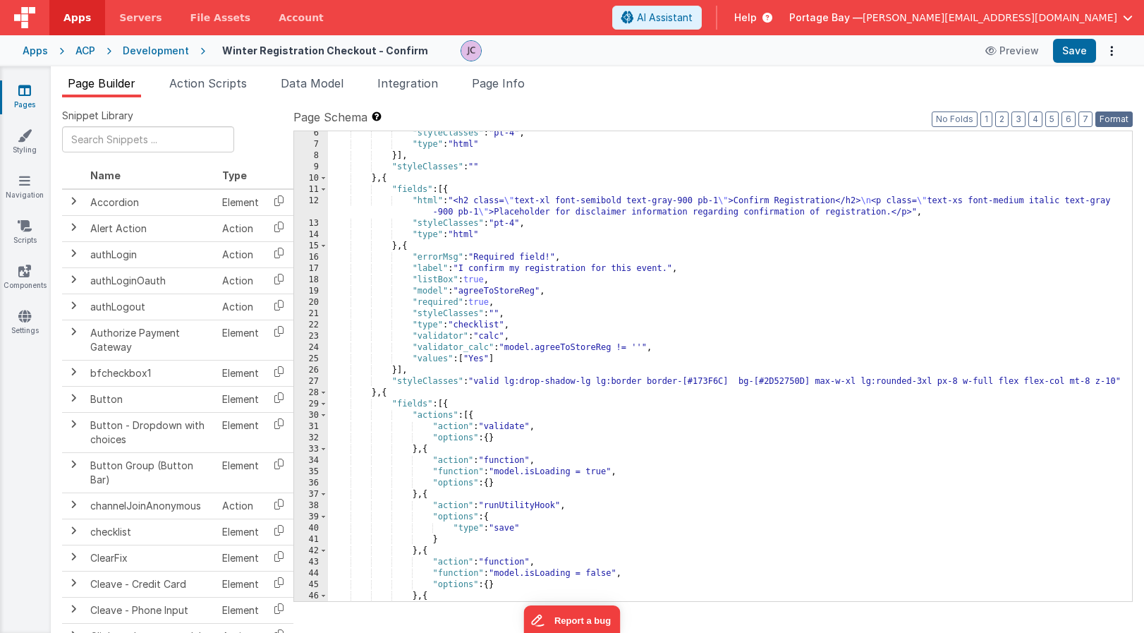
click at [1121, 118] on button "Format" at bounding box center [1114, 119] width 37 height 16
click at [1074, 54] on button "Save" at bounding box center [1074, 51] width 43 height 24
